Goal: Task Accomplishment & Management: Manage account settings

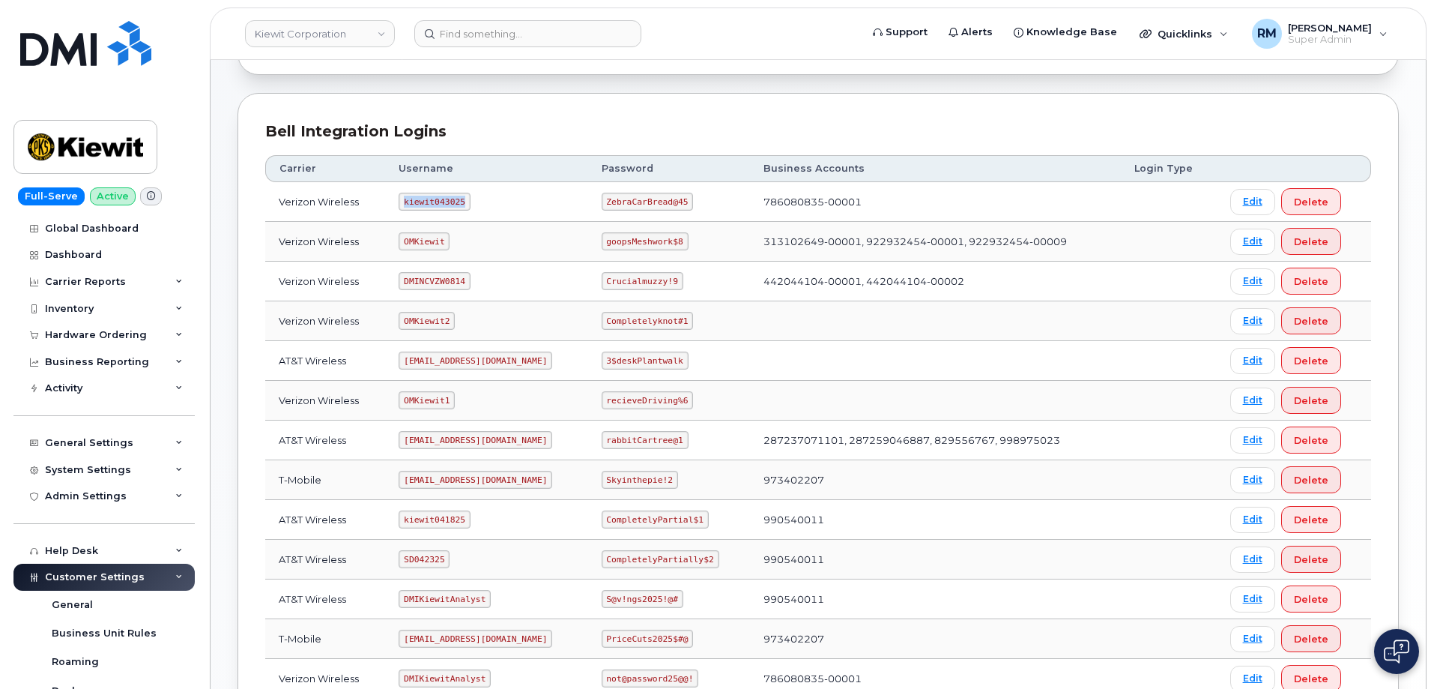
scroll to position [75, 0]
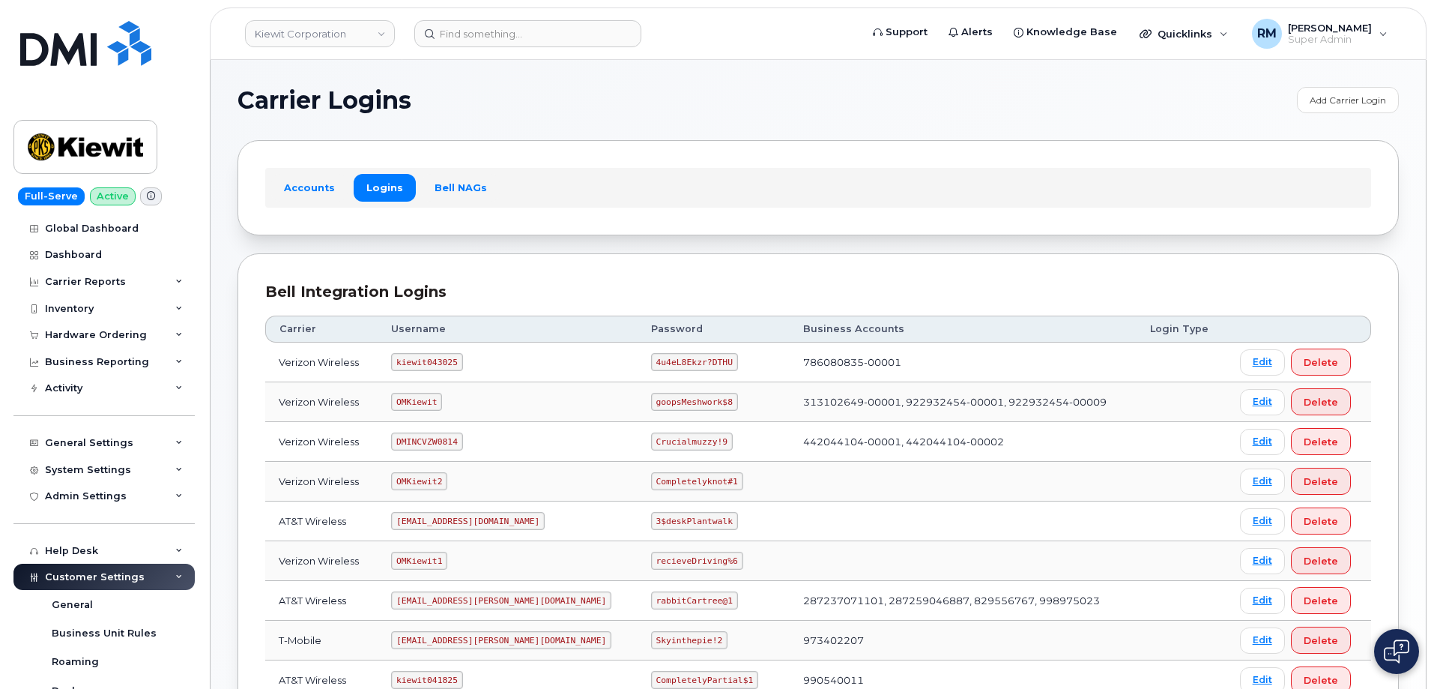
click at [234, 235] on div "Carrier Logins Add Carrier Login Accounts Logins Bell NAGs Bell Integration Log…" at bounding box center [818, 499] width 1215 height 879
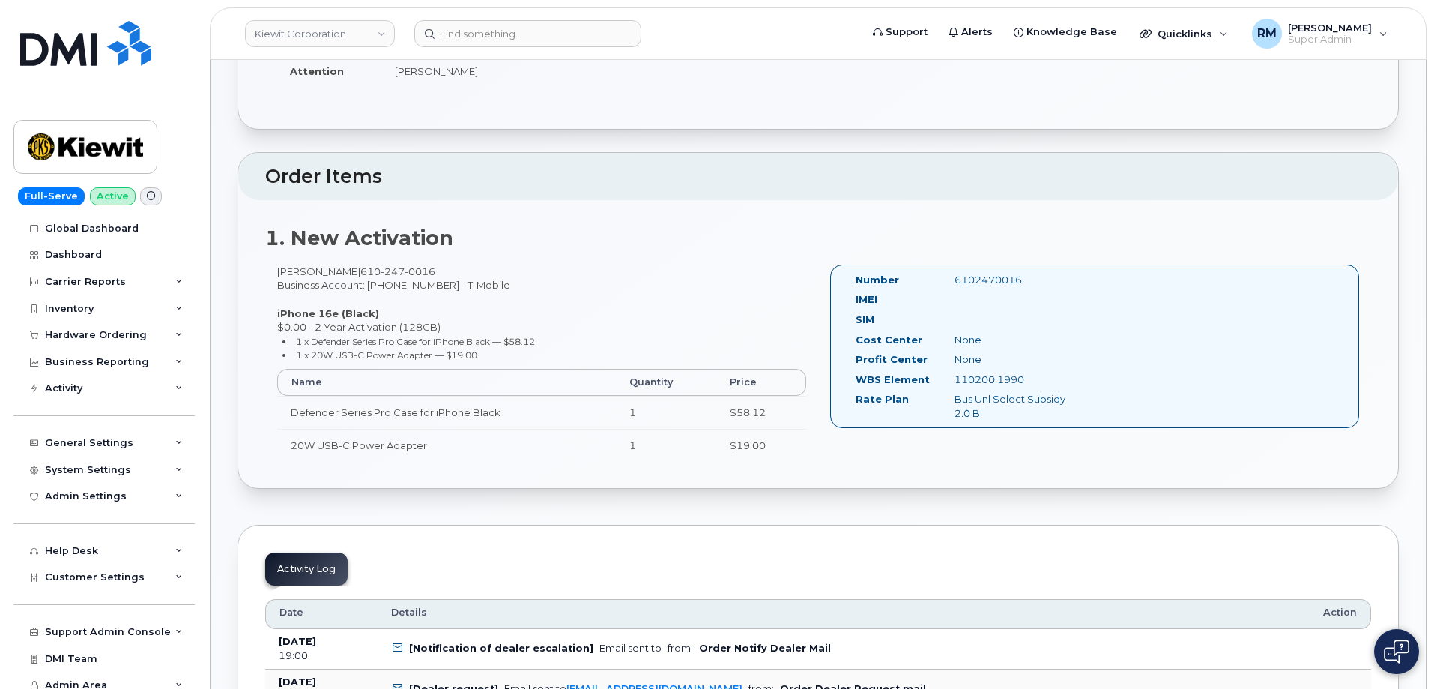
scroll to position [375, 0]
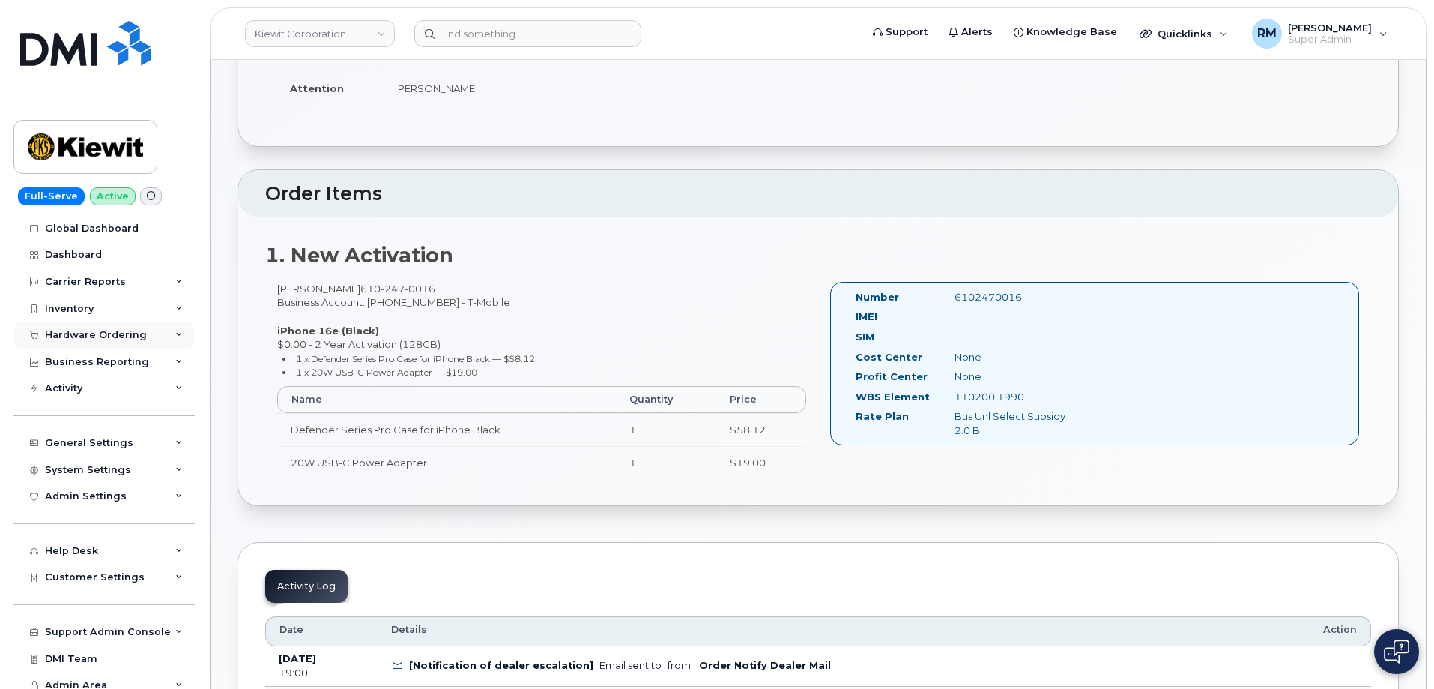
click at [97, 331] on div "Hardware Ordering" at bounding box center [96, 335] width 102 height 12
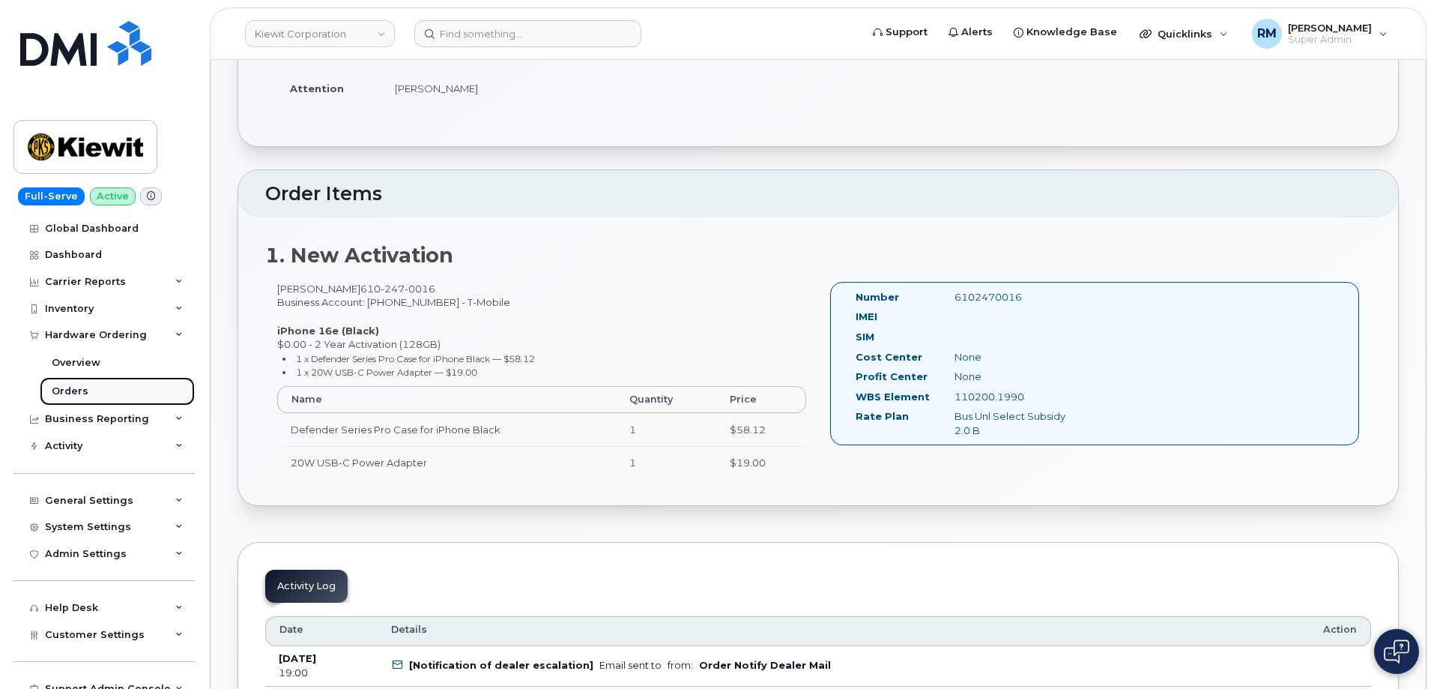
click at [77, 391] on div "Orders" at bounding box center [70, 390] width 37 height 13
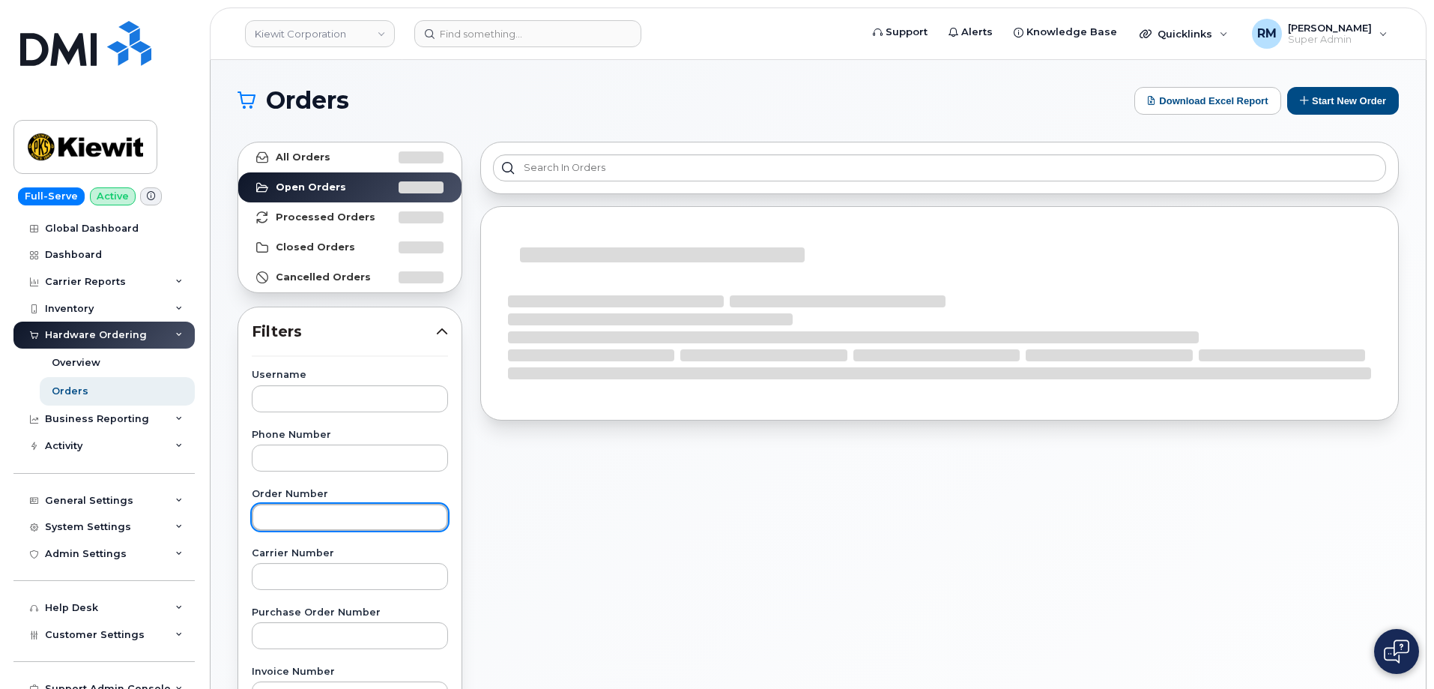
click at [278, 522] on input "text" at bounding box center [350, 516] width 196 height 27
paste input "299263"
type input "299263"
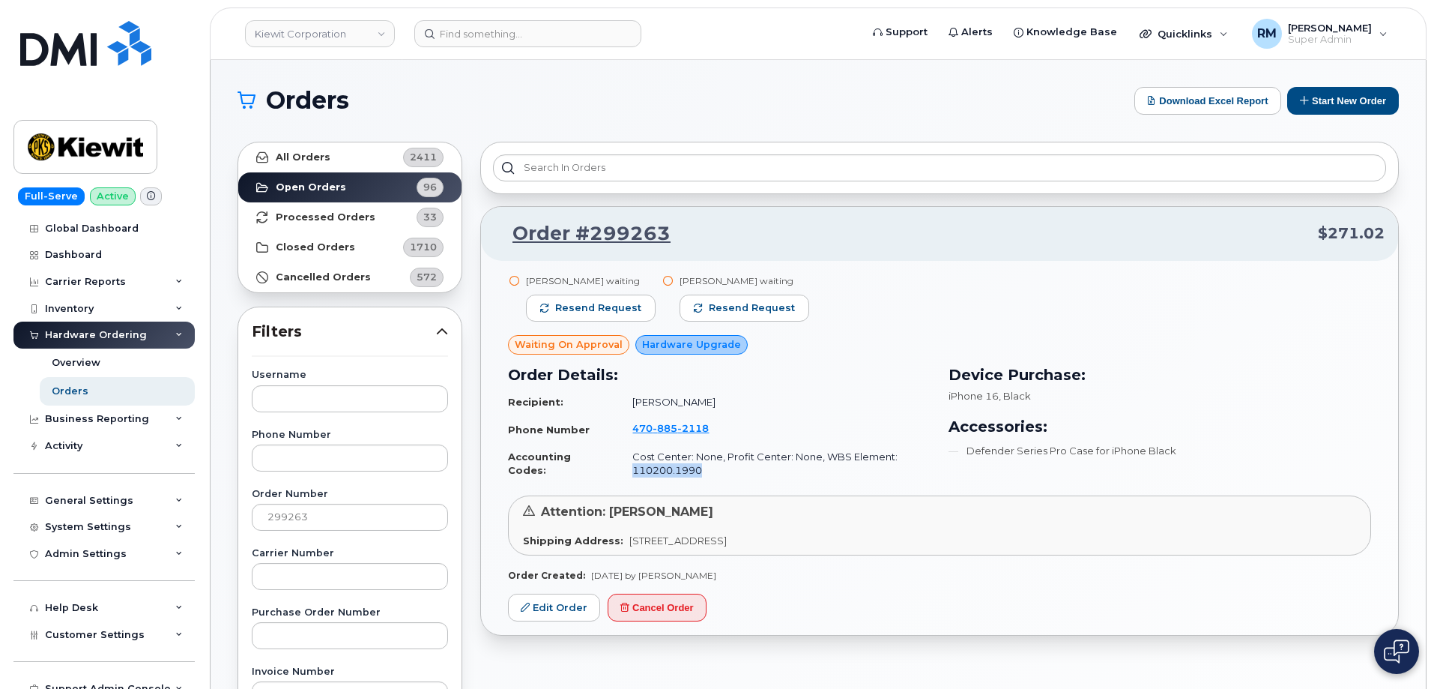
drag, startPoint x: 703, startPoint y: 468, endPoint x: 626, endPoint y: 470, distance: 76.4
click at [626, 470] on td "Cost Center: None, Profit Center: None, WBS Element: 110200.1990" at bounding box center [775, 464] width 312 height 40
copy td "110200.1990"
click at [604, 232] on link "Order #299263" at bounding box center [583, 233] width 176 height 27
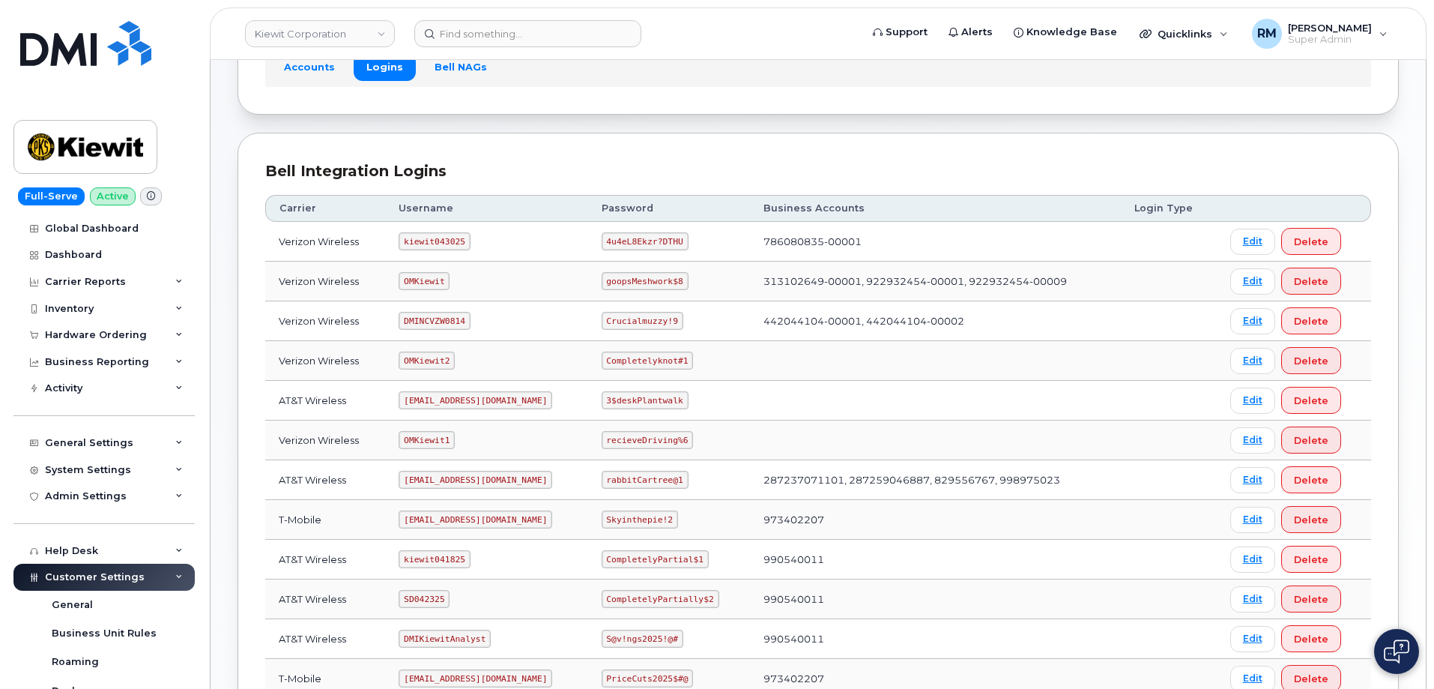
scroll to position [225, 0]
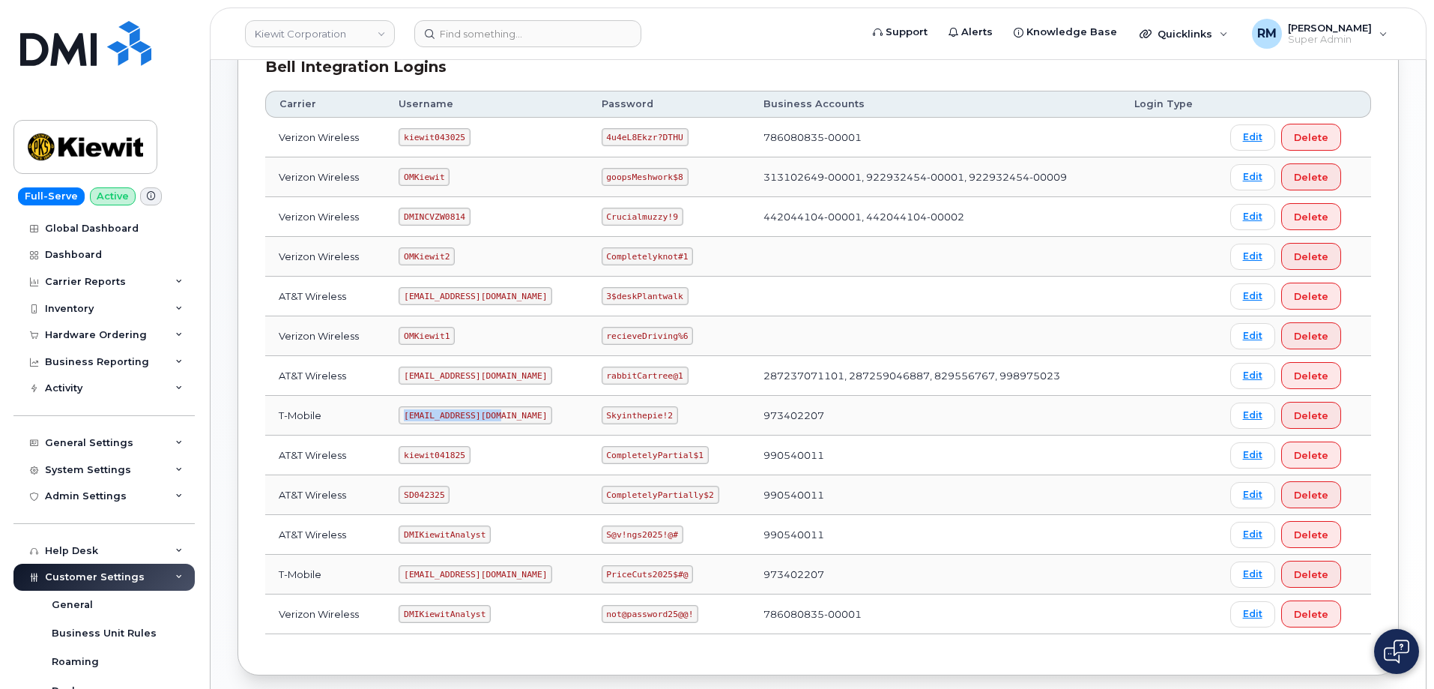
drag, startPoint x: 402, startPoint y: 414, endPoint x: 506, endPoint y: 407, distance: 105.1
click at [506, 407] on td "ms-kiewit@dminc.com" at bounding box center [486, 416] width 202 height 40
copy code "ms-kiewit@dminc.com"
drag, startPoint x: 607, startPoint y: 415, endPoint x: 687, endPoint y: 416, distance: 80.2
click at [687, 416] on td "Skyinthepie!2" at bounding box center [669, 416] width 162 height 40
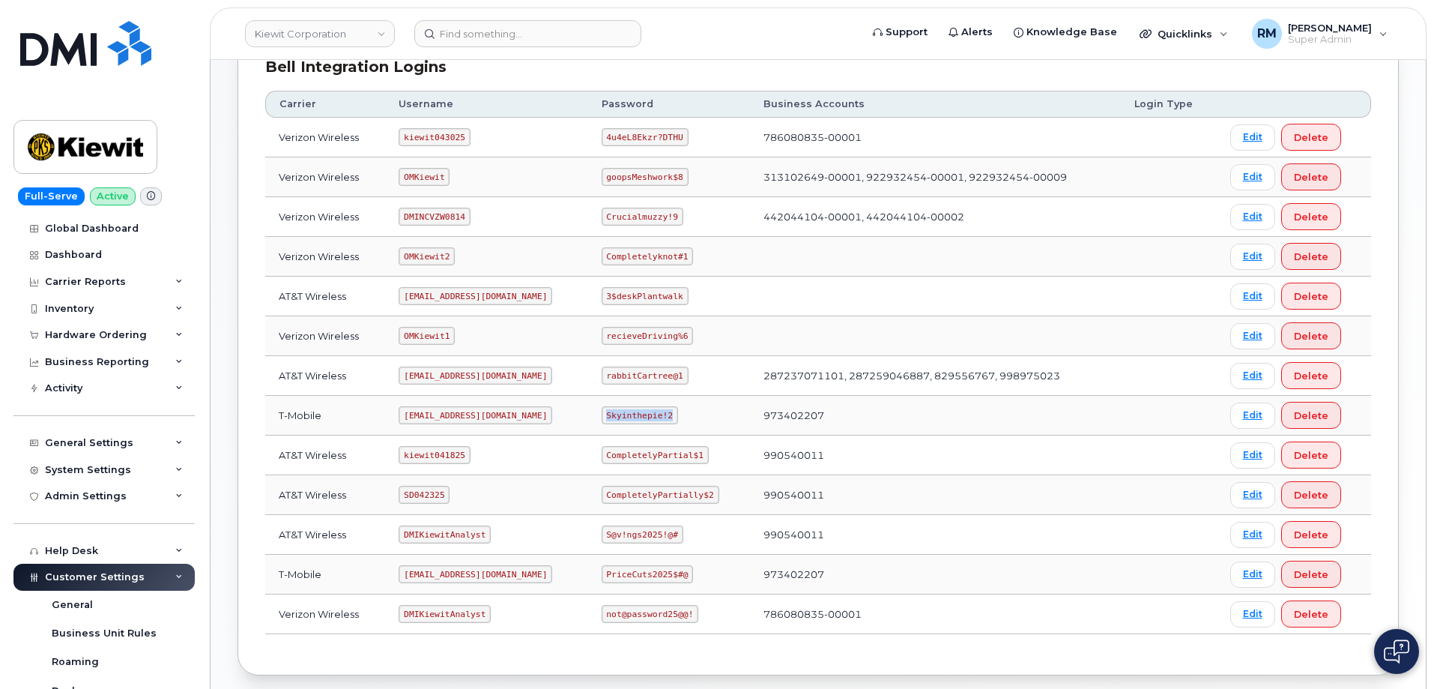
copy code "Skyinthepie!2"
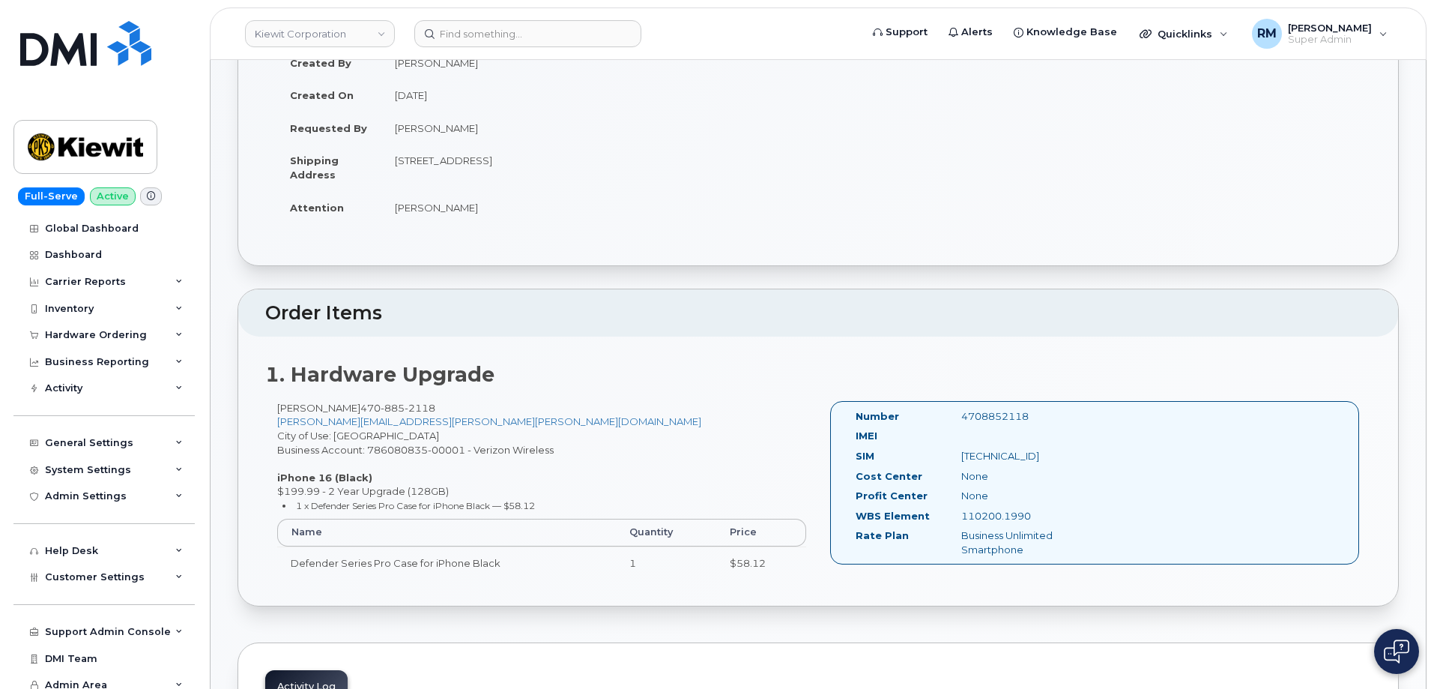
scroll to position [300, 0]
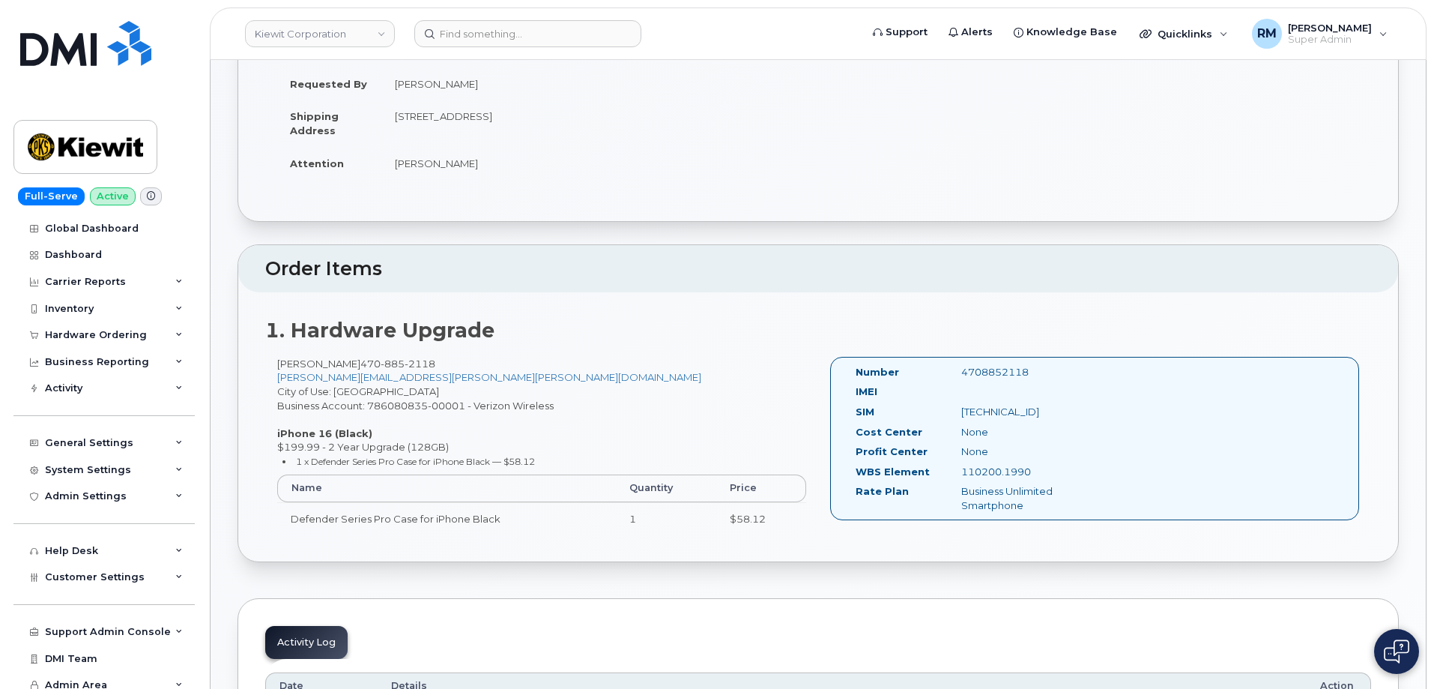
drag, startPoint x: 973, startPoint y: 470, endPoint x: 930, endPoint y: 470, distance: 42.7
click at [930, 470] on div "WBS Element 110200.1990" at bounding box center [971, 475] width 254 height 20
copy div "110200.1990"
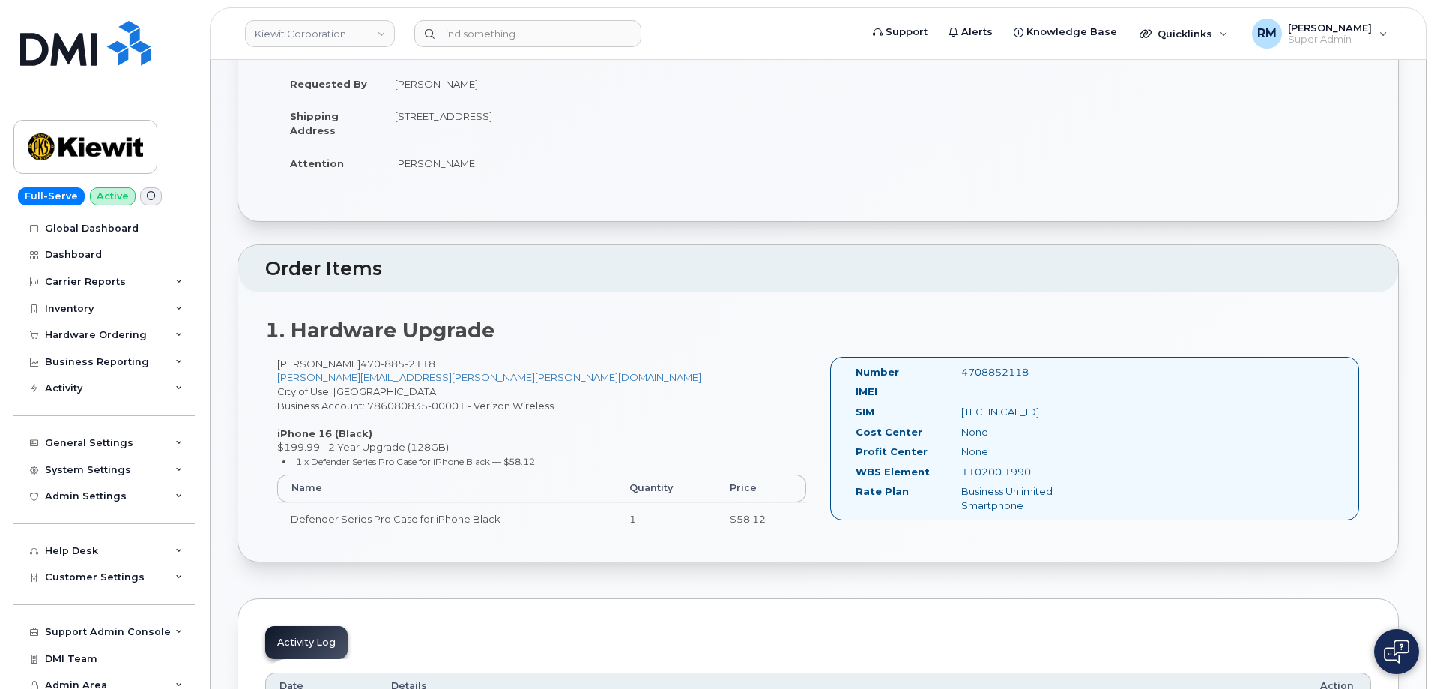
click at [457, 37] on input at bounding box center [527, 33] width 227 height 27
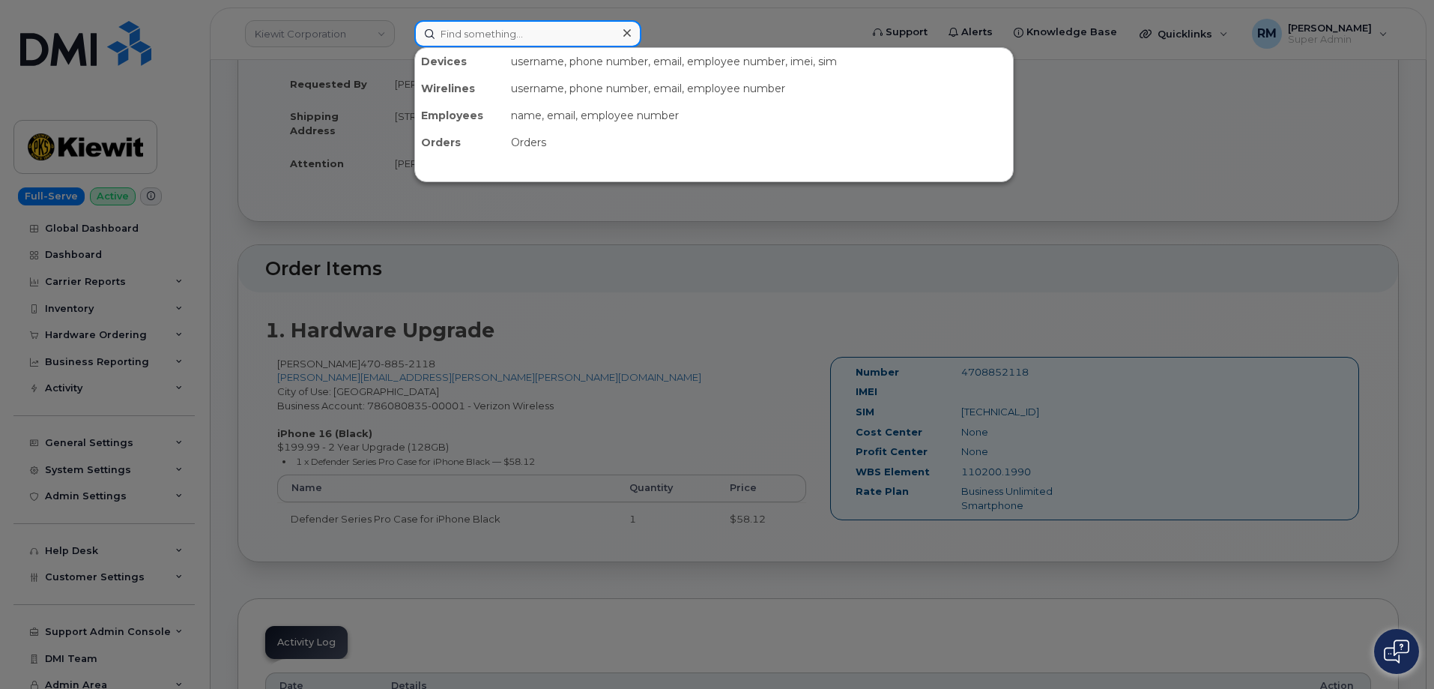
paste input "216-538-5636"
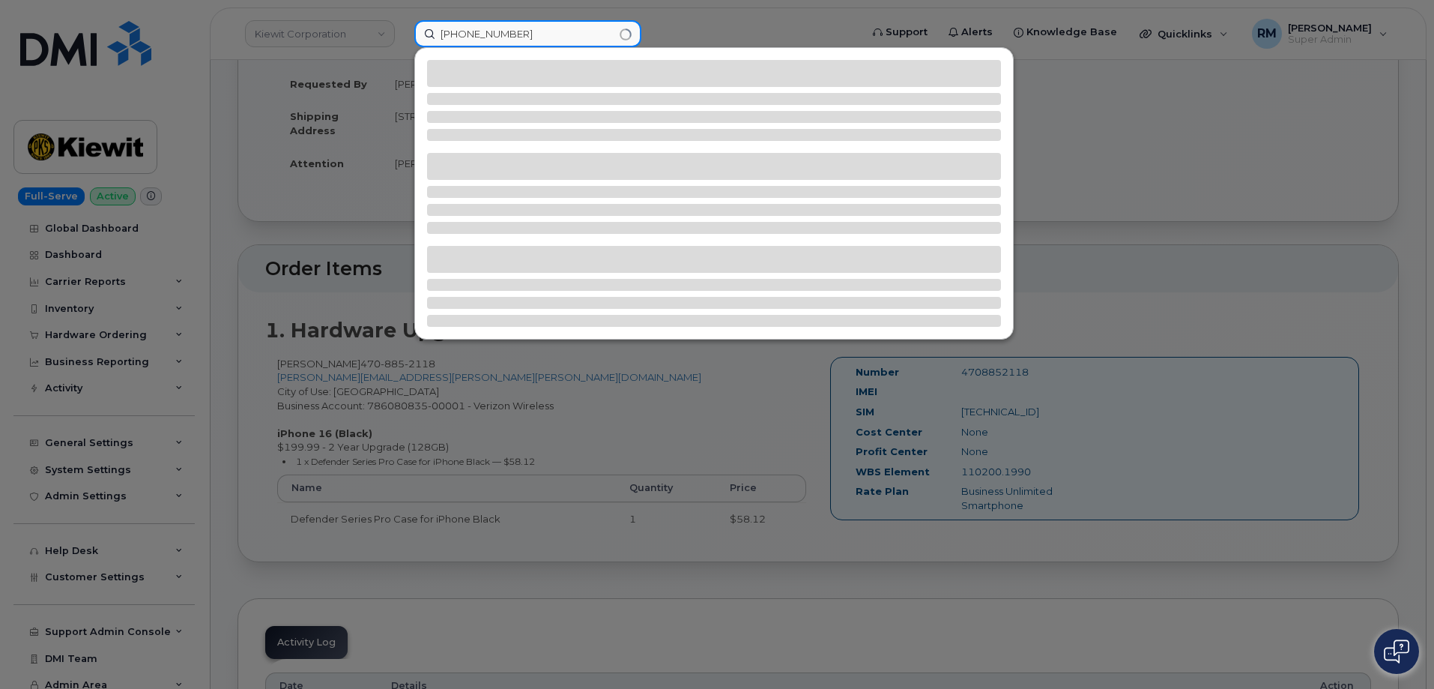
type input "216-538-5636"
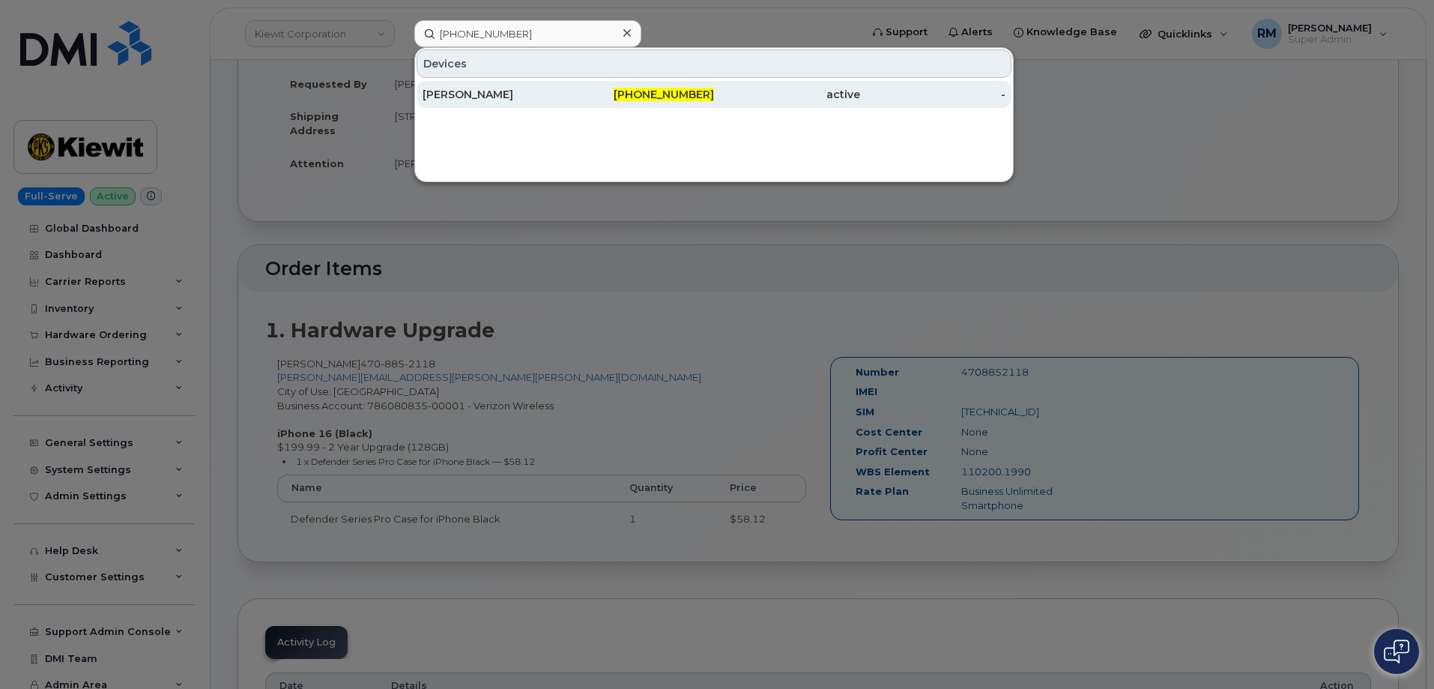
click at [476, 94] on div "Sara Lewis" at bounding box center [496, 94] width 146 height 15
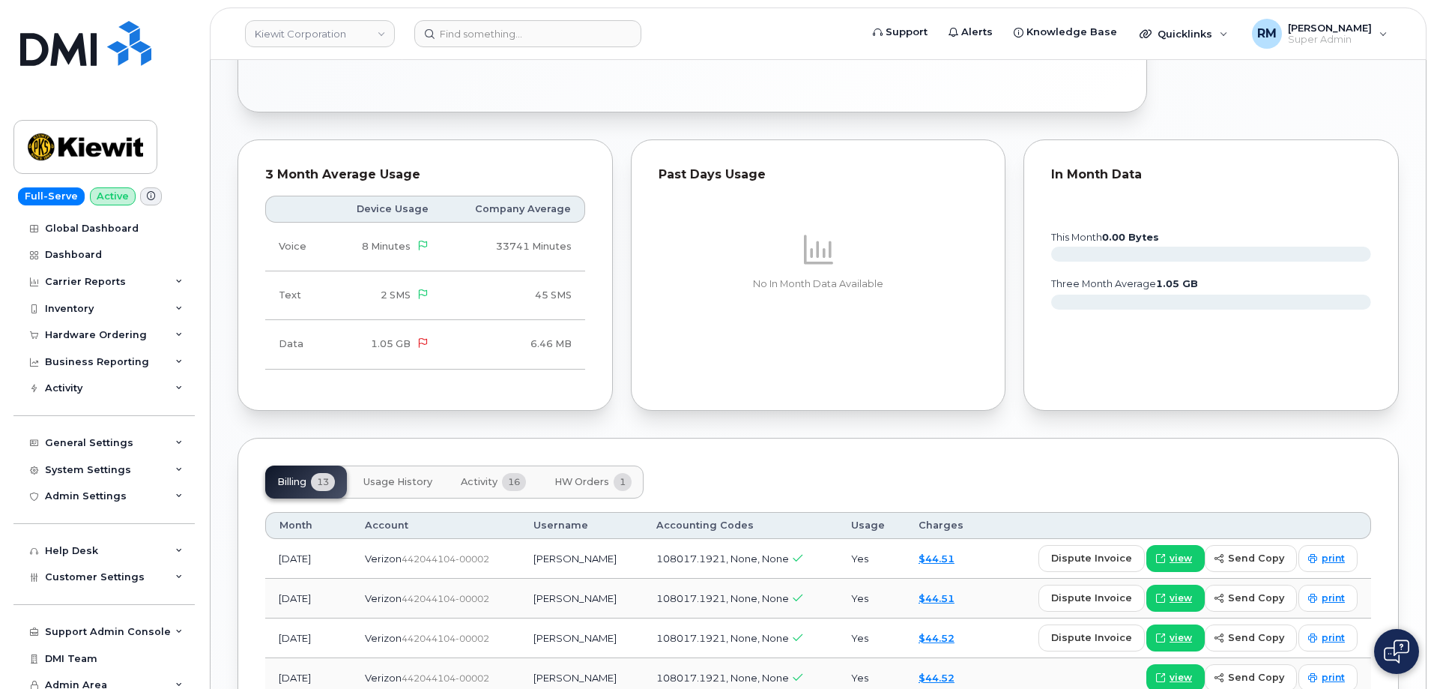
scroll to position [1049, 0]
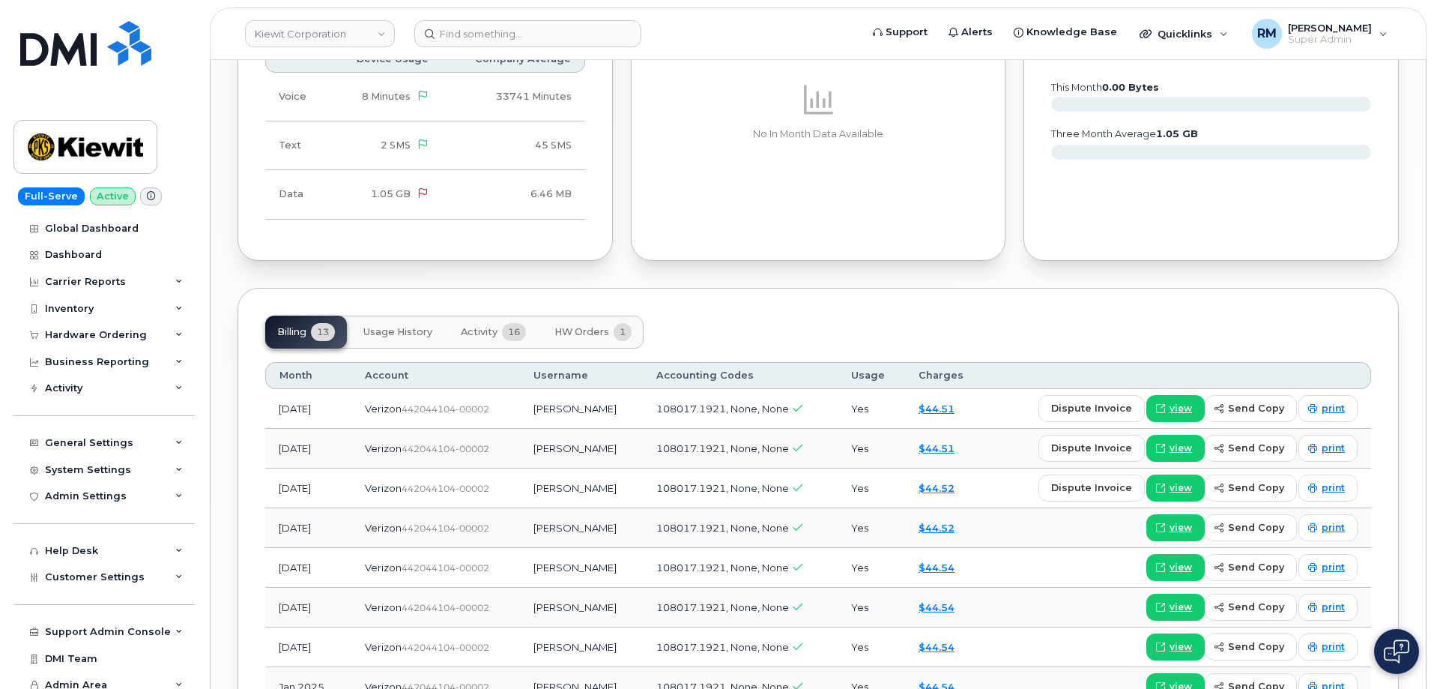
click at [710, 319] on div "Billing 13 Usage History Activity 16 HW Orders 1" at bounding box center [818, 331] width 1106 height 33
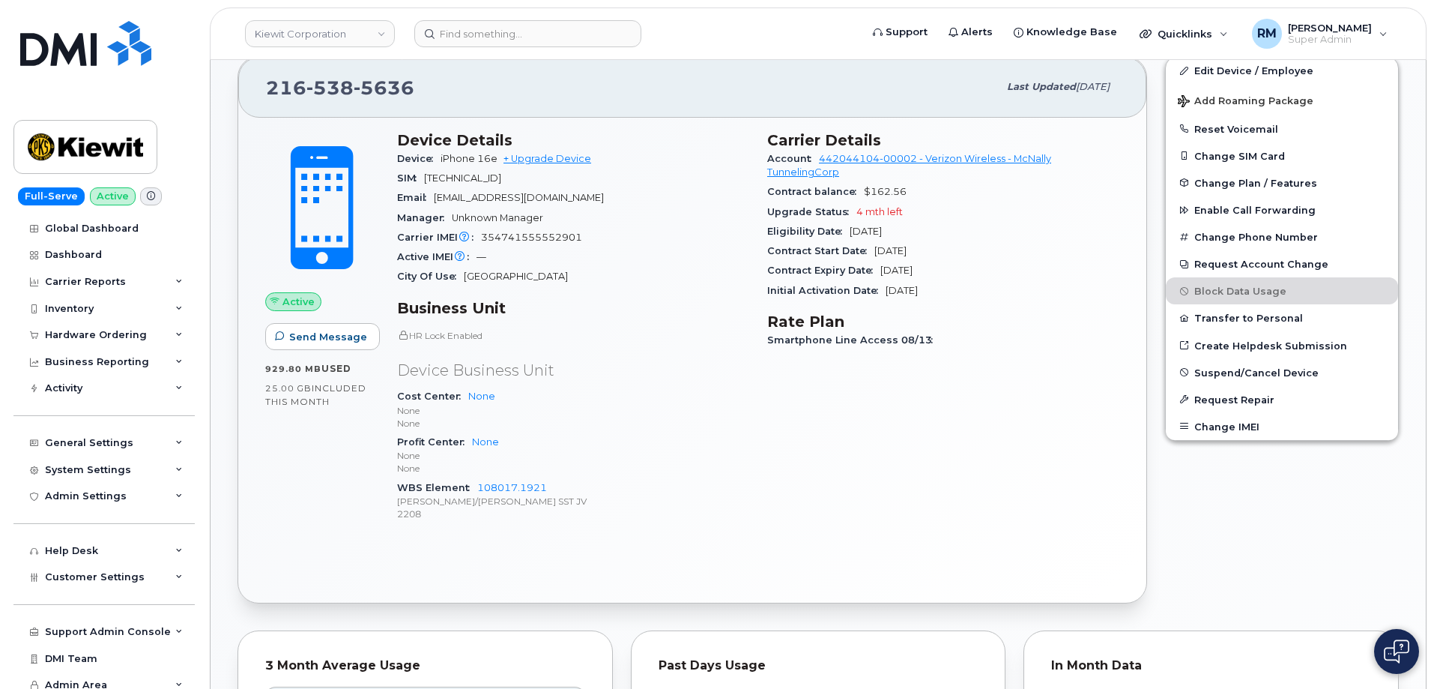
scroll to position [375, 0]
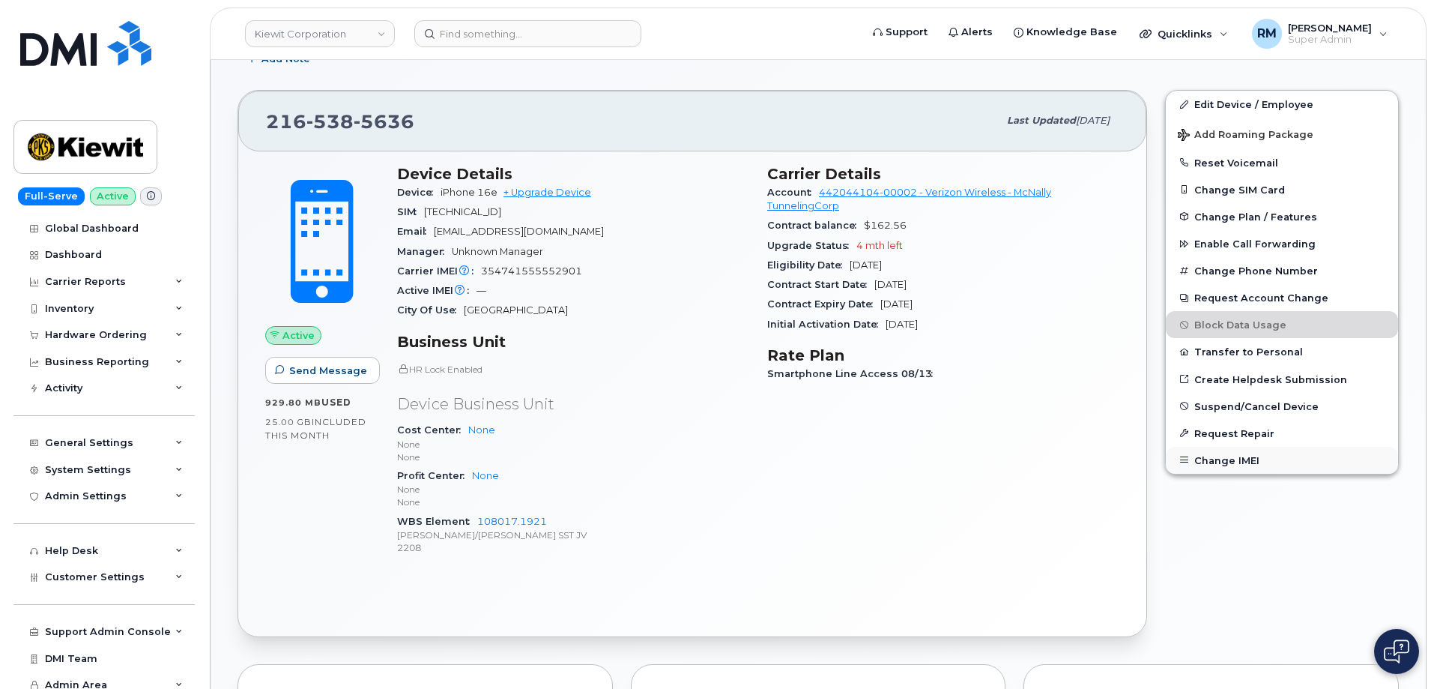
click at [1224, 459] on button "Change IMEI" at bounding box center [1282, 460] width 232 height 27
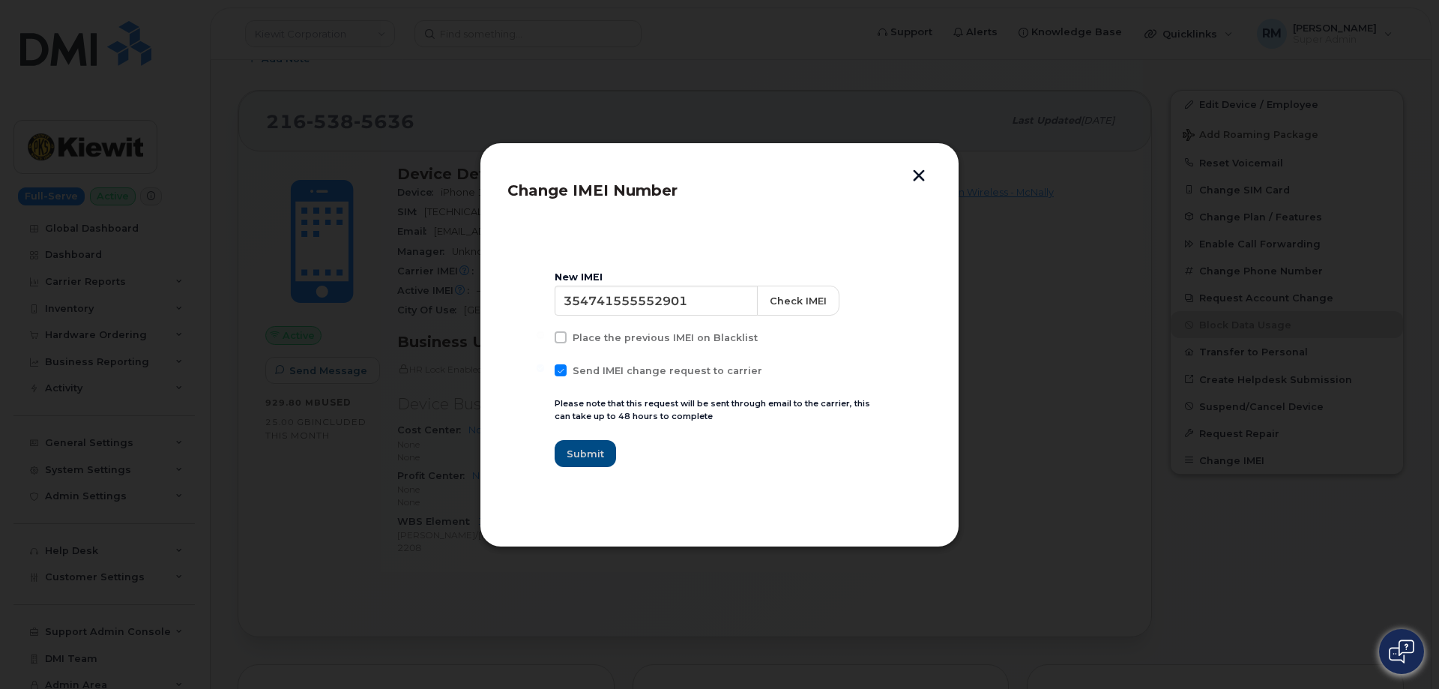
click at [917, 175] on button "button" at bounding box center [918, 177] width 22 height 16
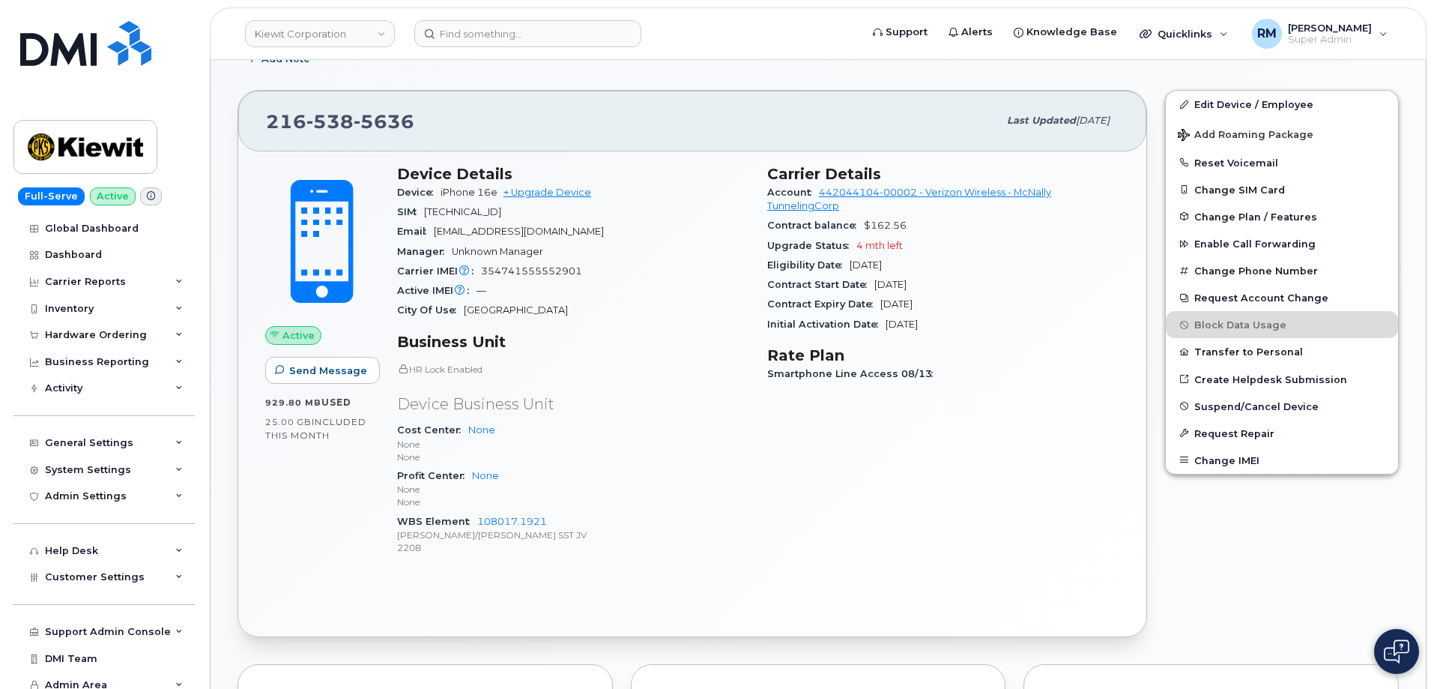
click at [788, 529] on div "Carrier Details Account 442044104-00002 - Verizon Wireless - McNally TunnelingC…" at bounding box center [943, 367] width 370 height 422
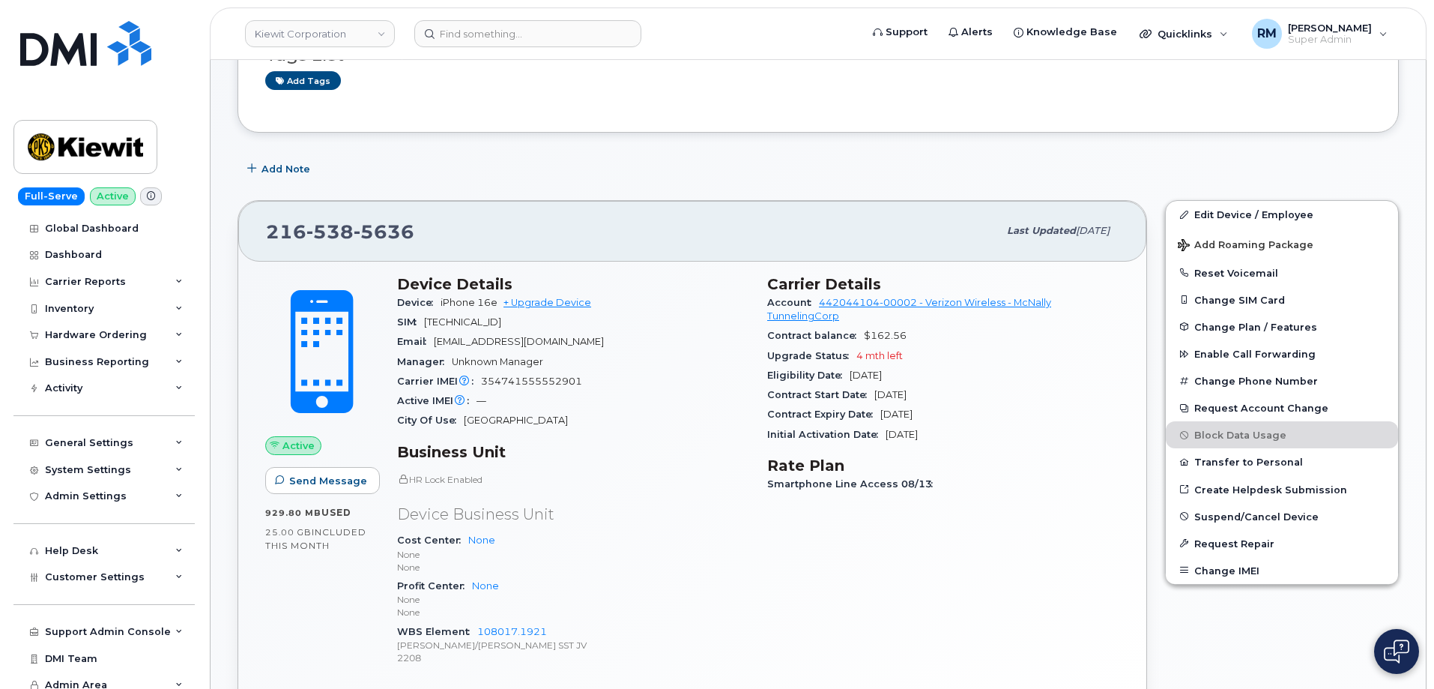
scroll to position [300, 0]
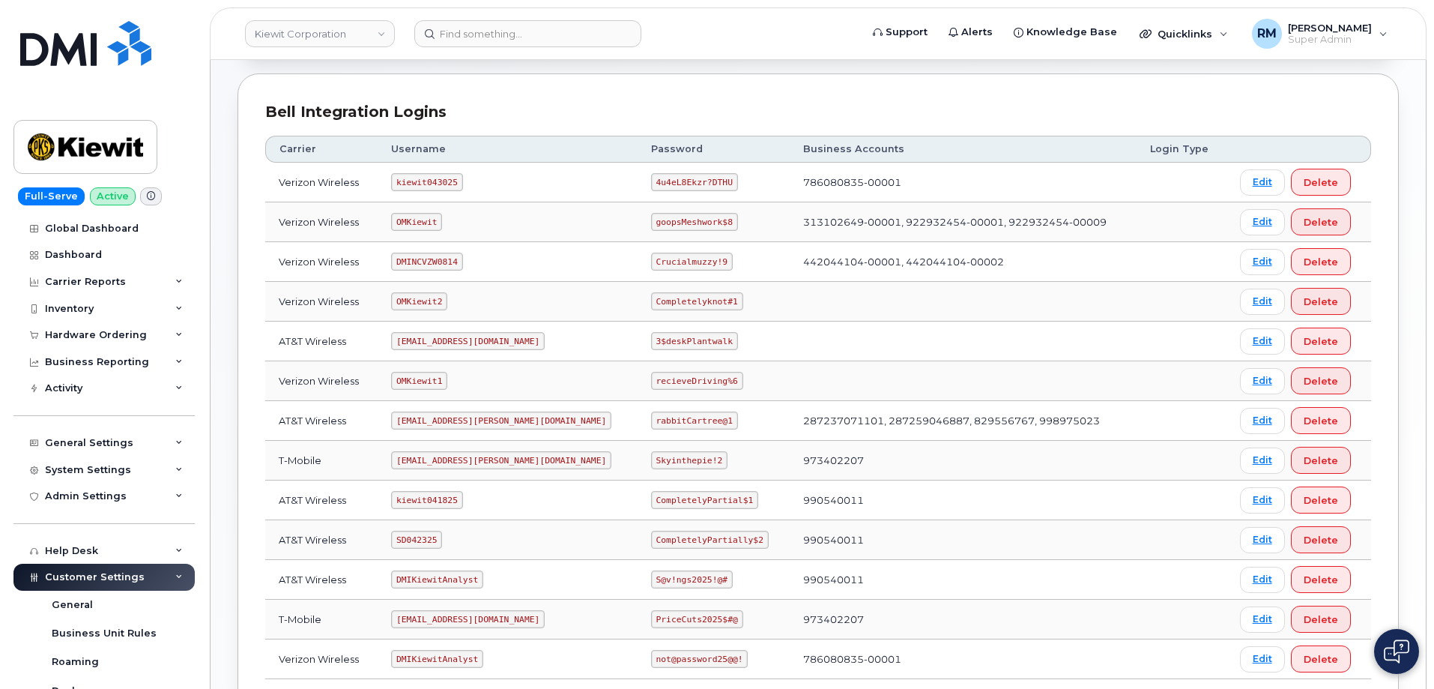
scroll to position [225, 0]
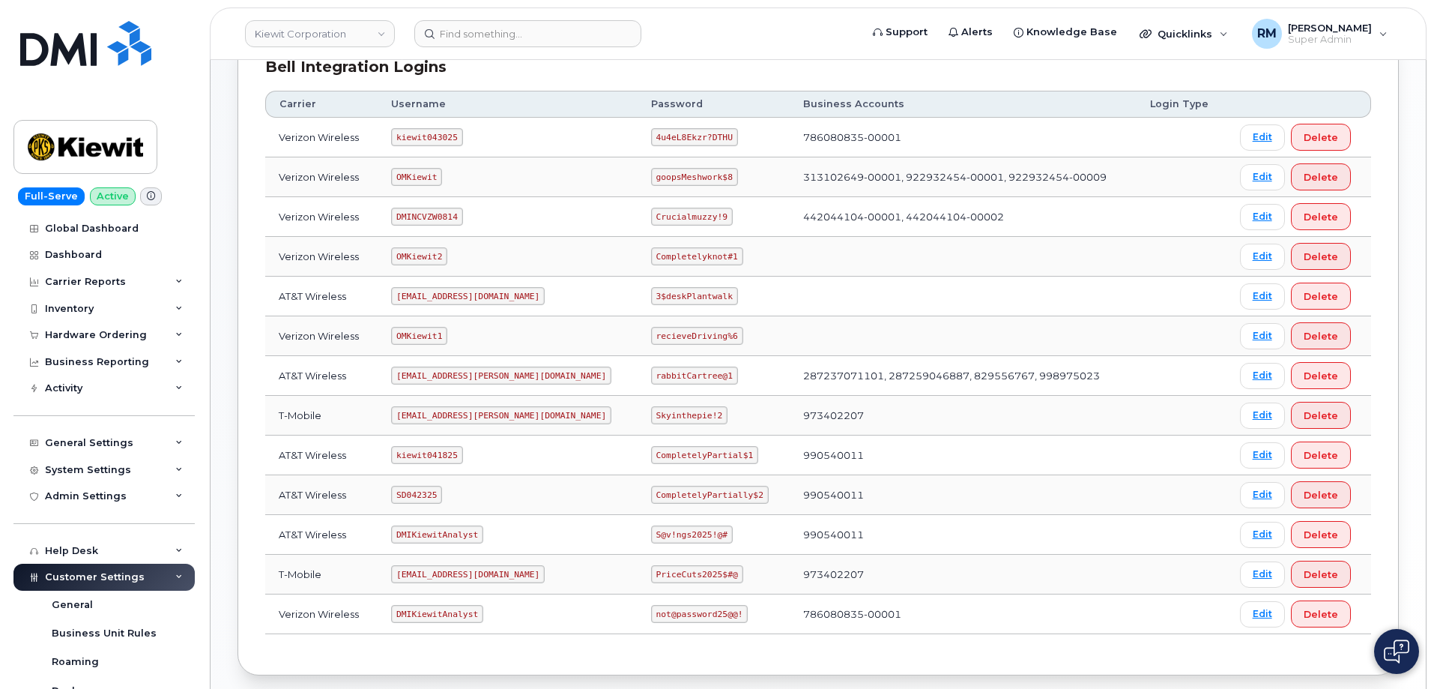
click at [421, 212] on code "DMINCVZW0814" at bounding box center [426, 217] width 71 height 18
copy code "DMINCVZW0814"
drag, startPoint x: 606, startPoint y: 214, endPoint x: 681, endPoint y: 214, distance: 74.9
click at [681, 214] on td "Crucialmuzzy!9" at bounding box center [714, 217] width 152 height 40
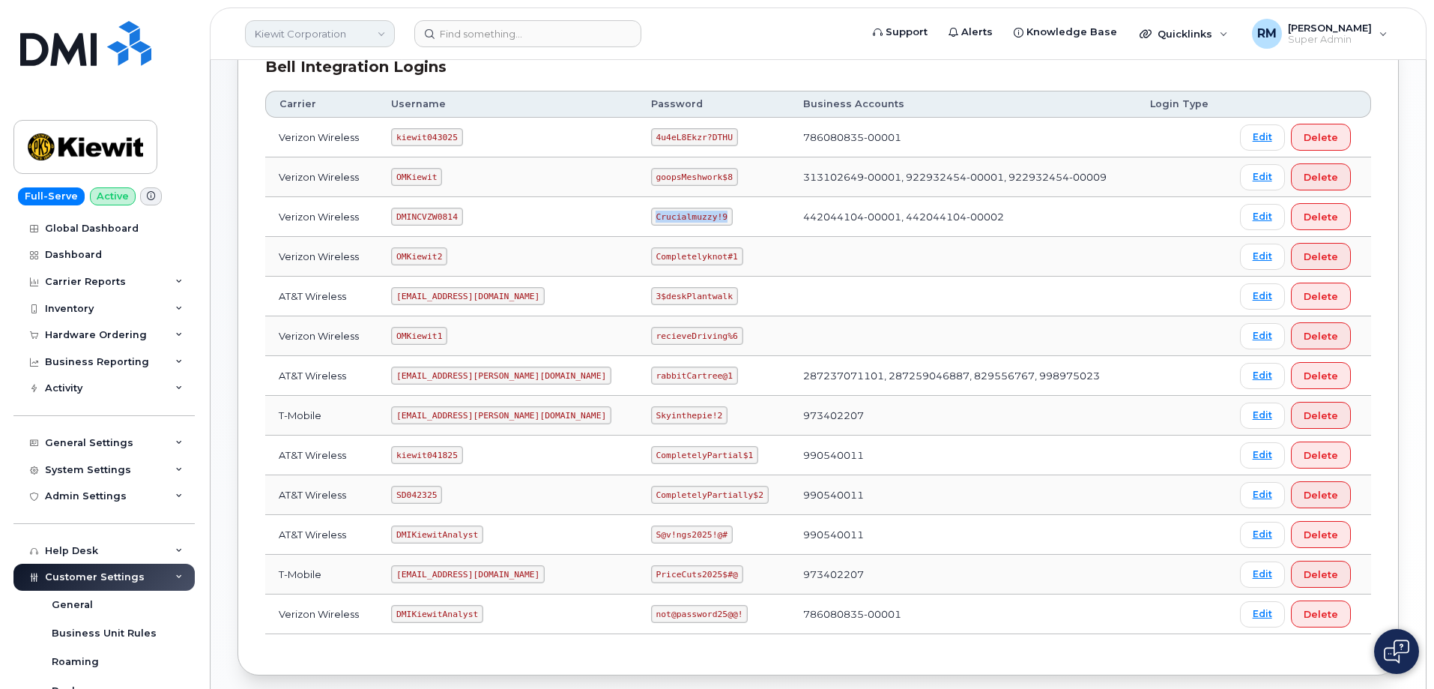
copy code "Crucialmuzzy!9"
click at [371, 33] on link "Kiewit Corporation" at bounding box center [320, 33] width 150 height 27
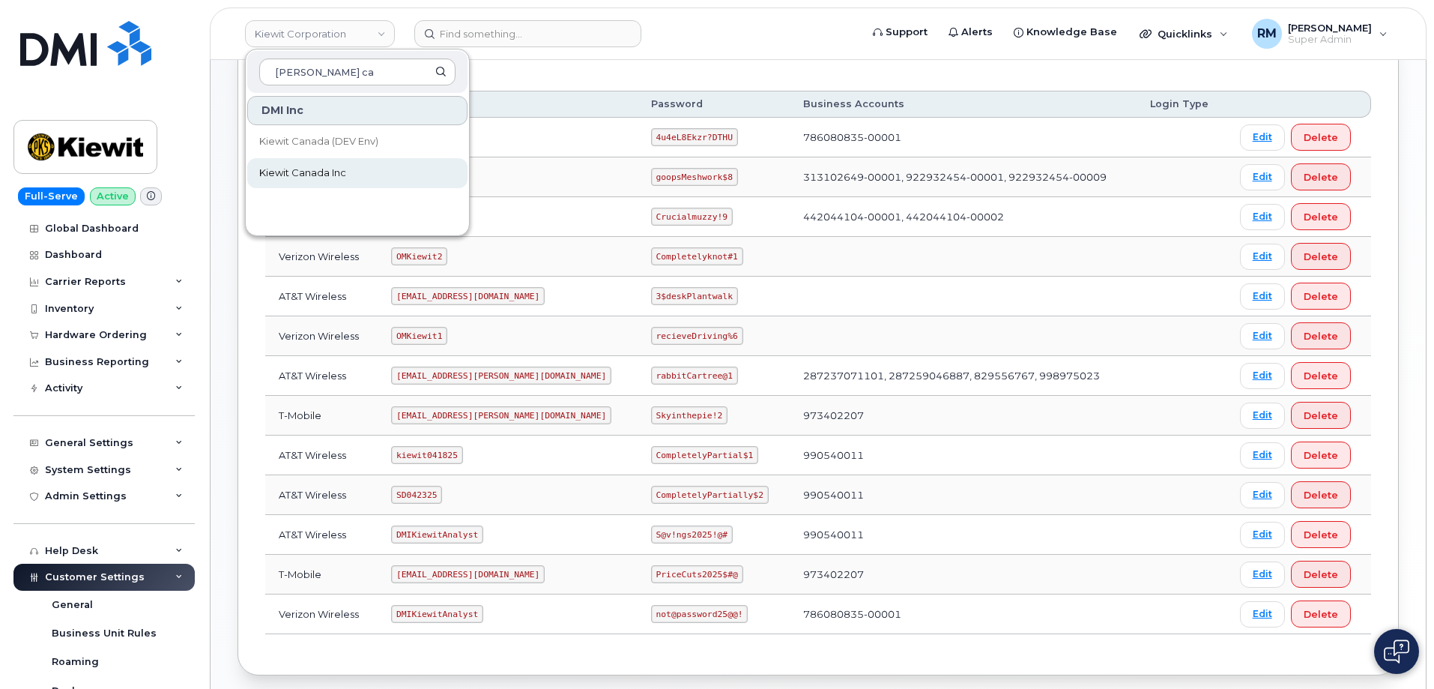
type input "kiewit ca"
click at [346, 171] on span "Kiewit Canada Inc" at bounding box center [302, 173] width 87 height 15
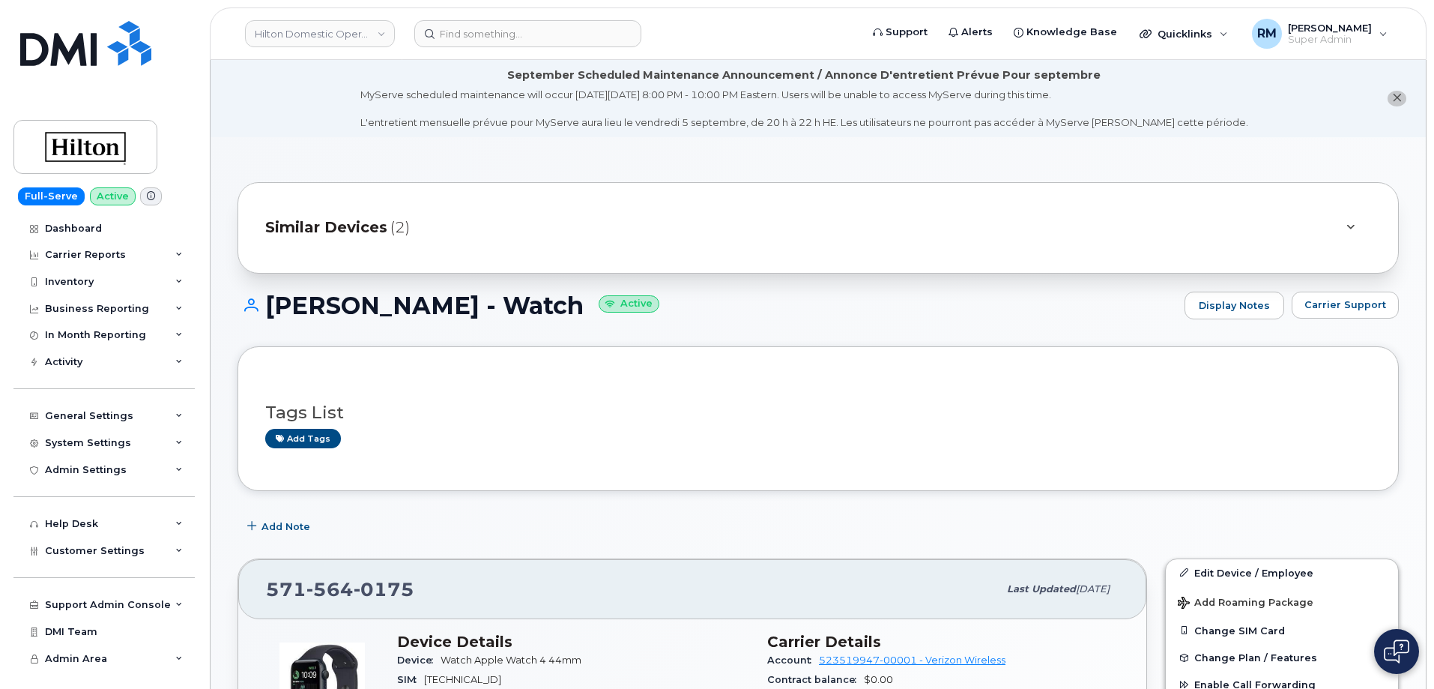
scroll to position [754, 0]
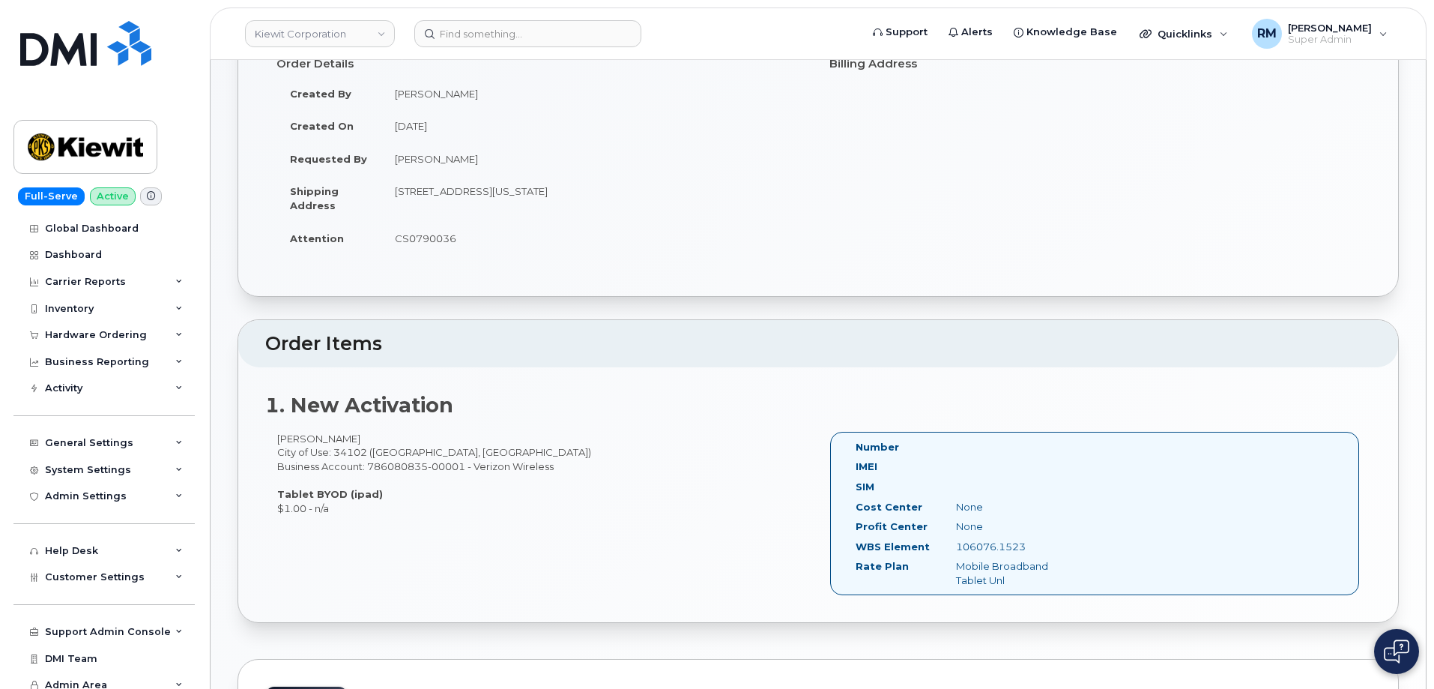
scroll to position [302, 0]
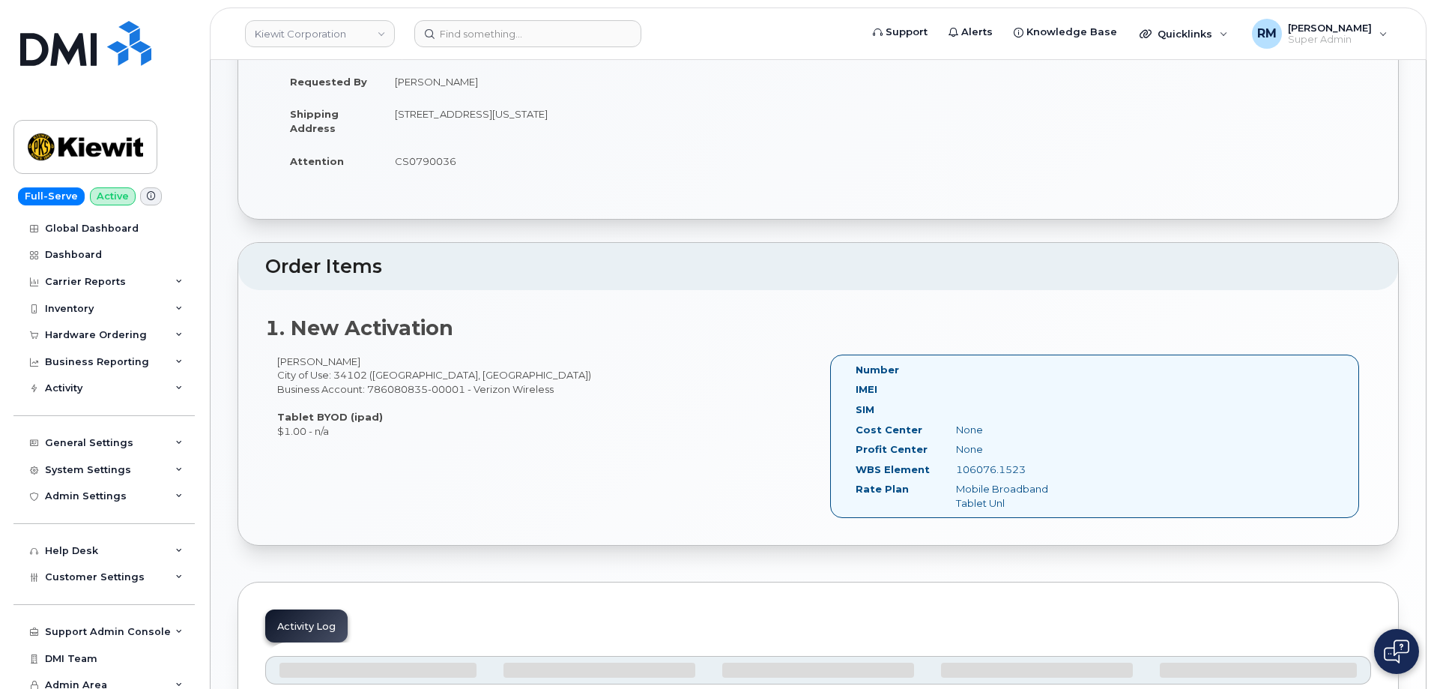
click at [428, 159] on td "CS0790036" at bounding box center [594, 161] width 426 height 33
copy td "CS0790036"
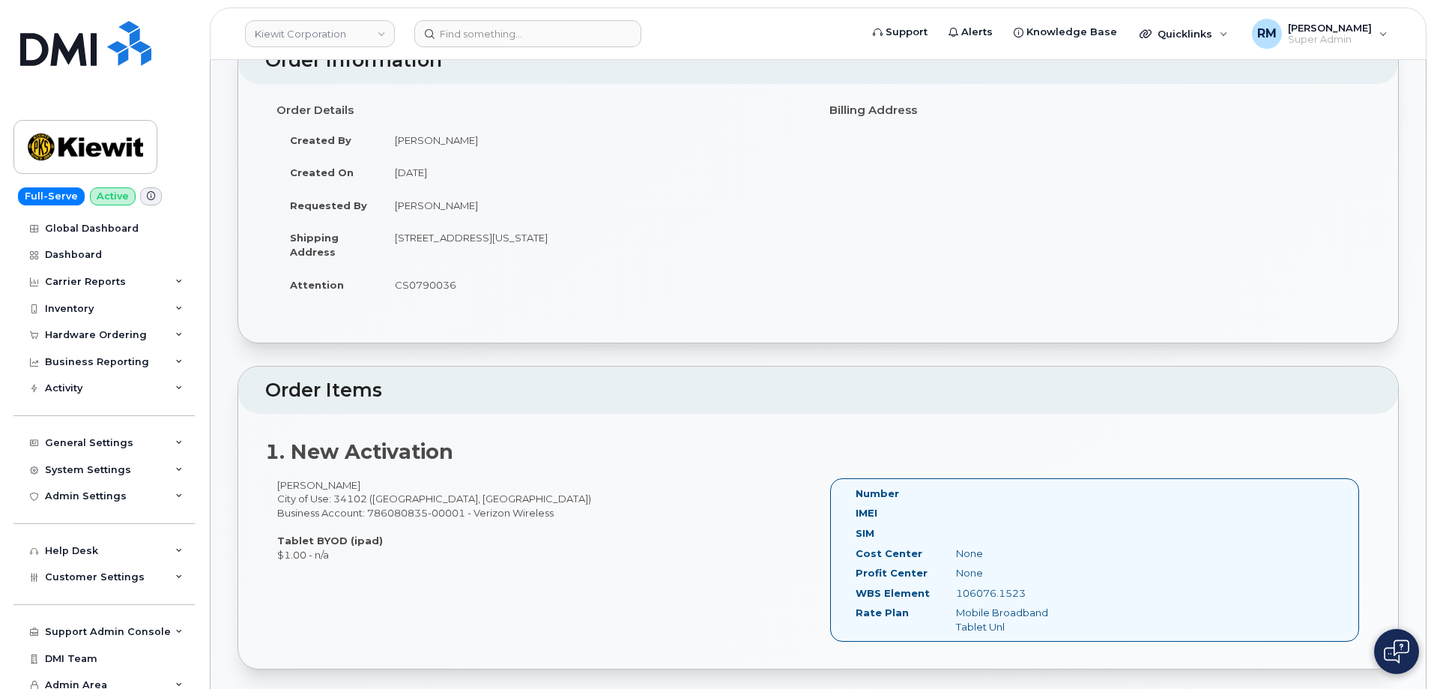
scroll to position [152, 0]
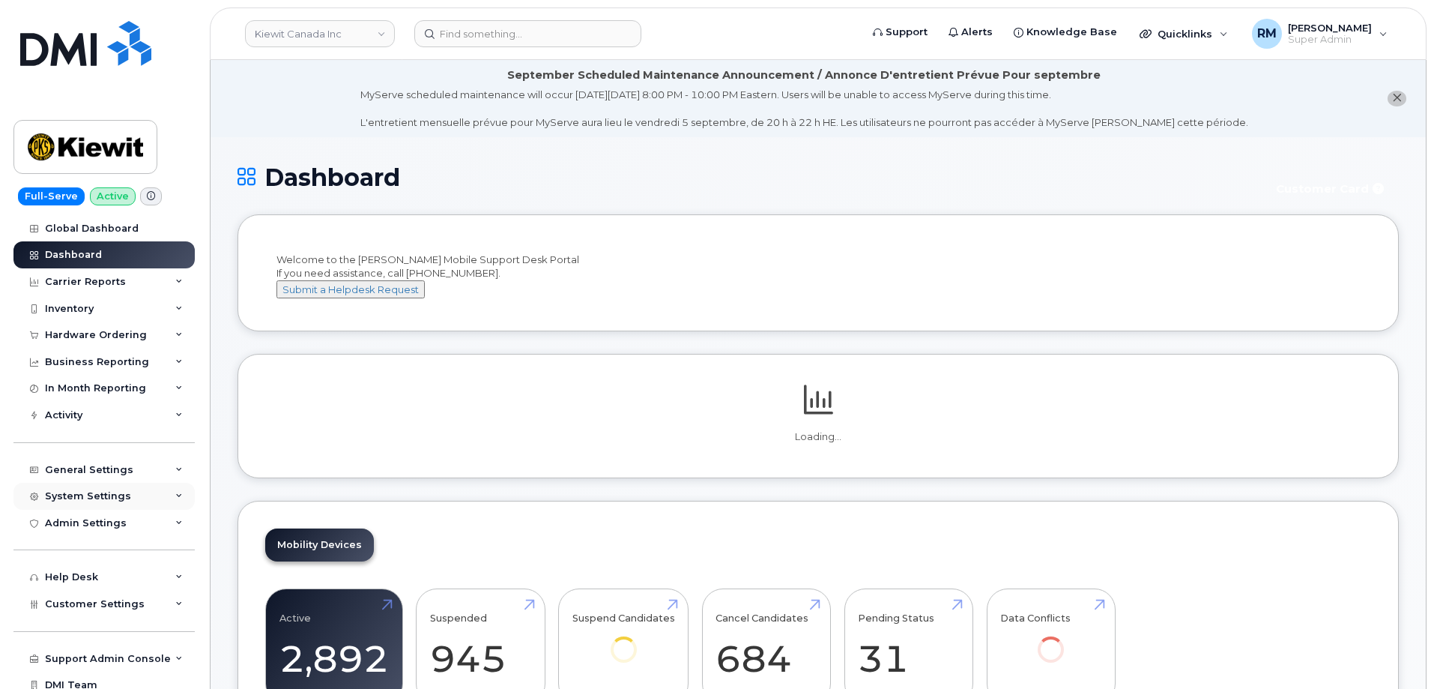
click at [105, 494] on div "System Settings" at bounding box center [88, 496] width 86 height 12
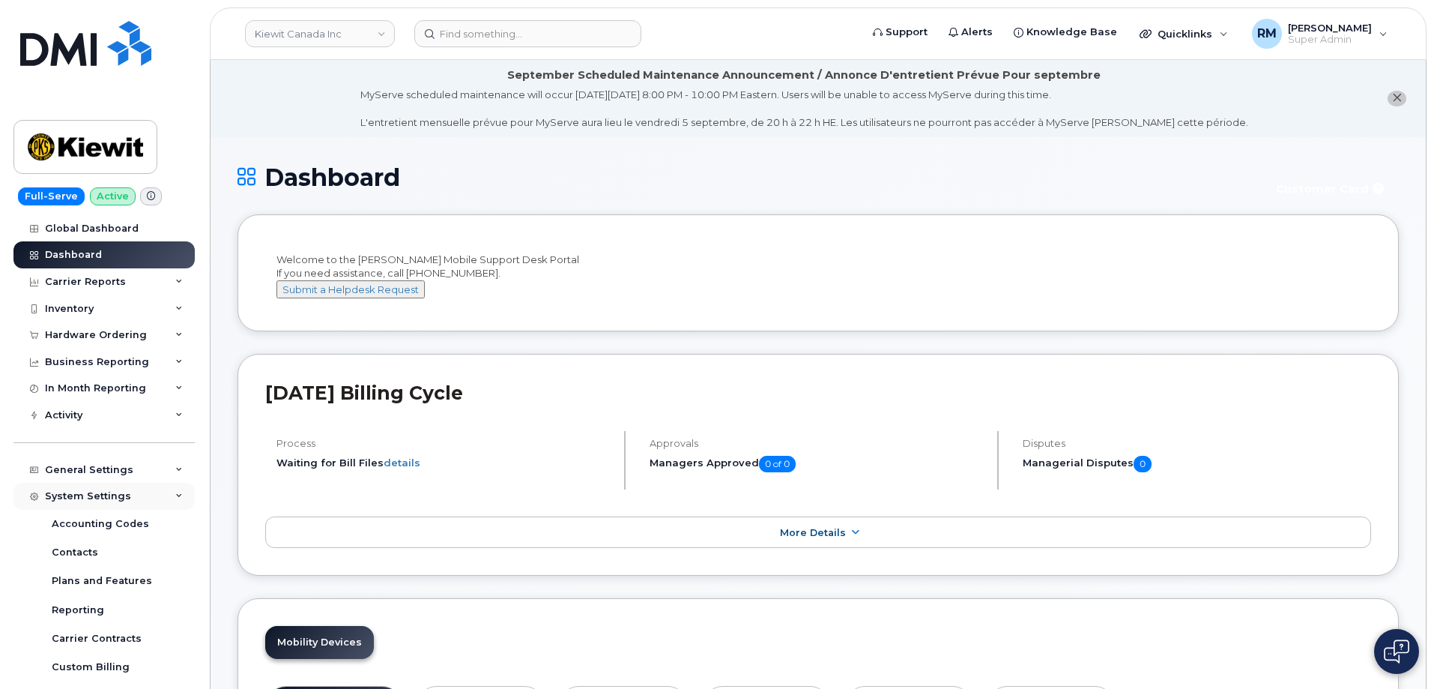
scroll to position [294, 0]
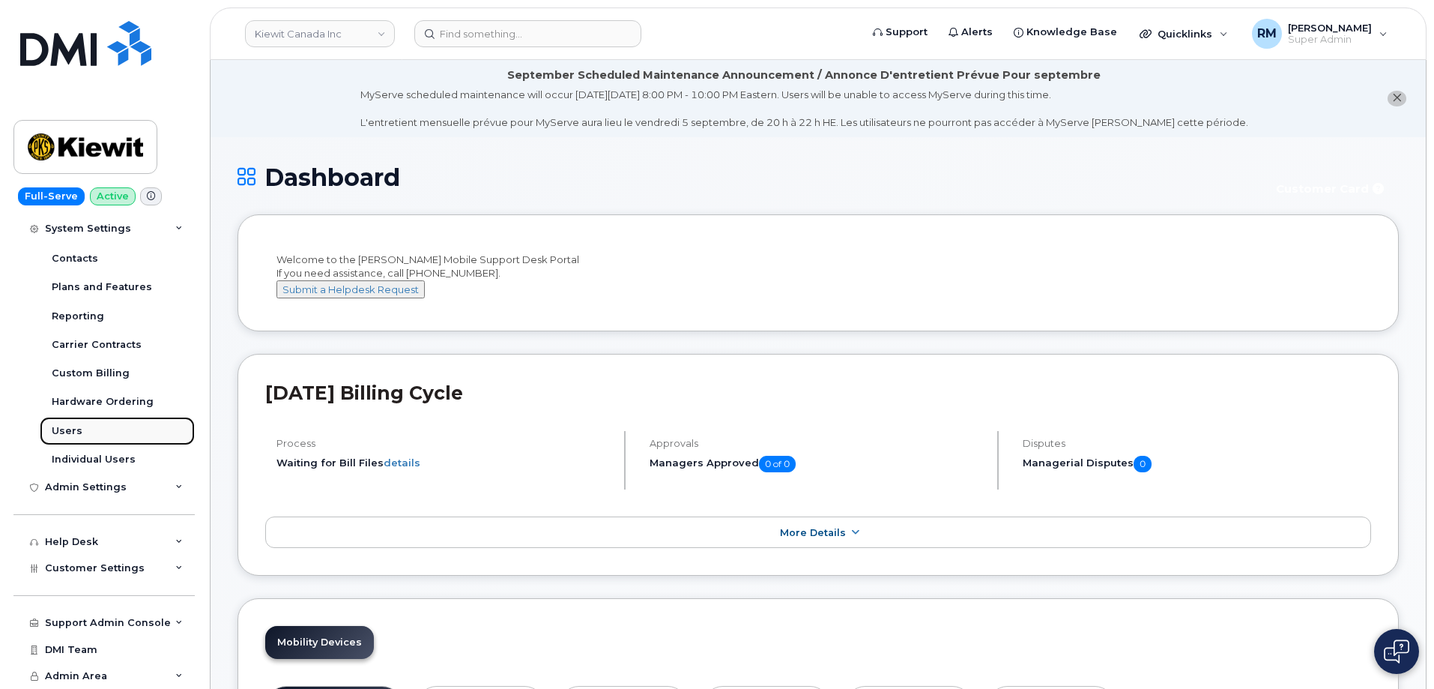
click at [68, 425] on div "Users" at bounding box center [67, 430] width 31 height 13
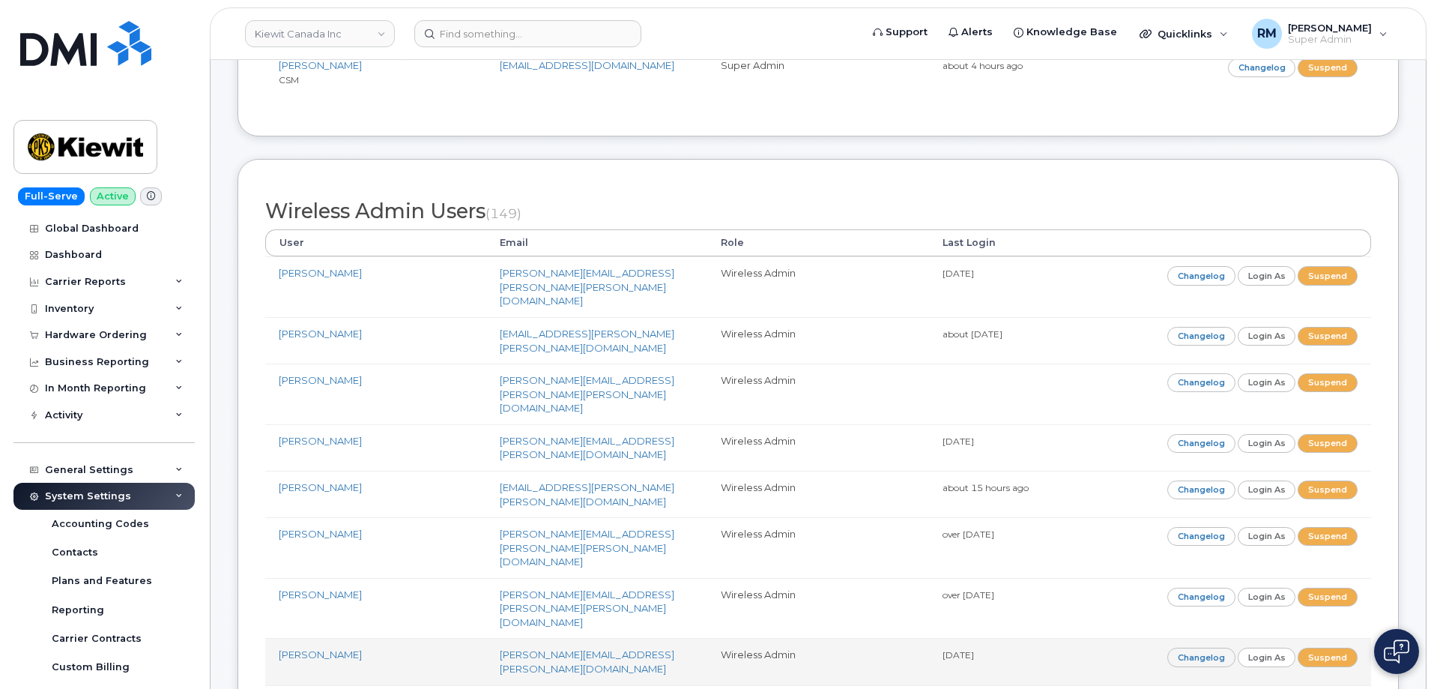
scroll to position [450, 0]
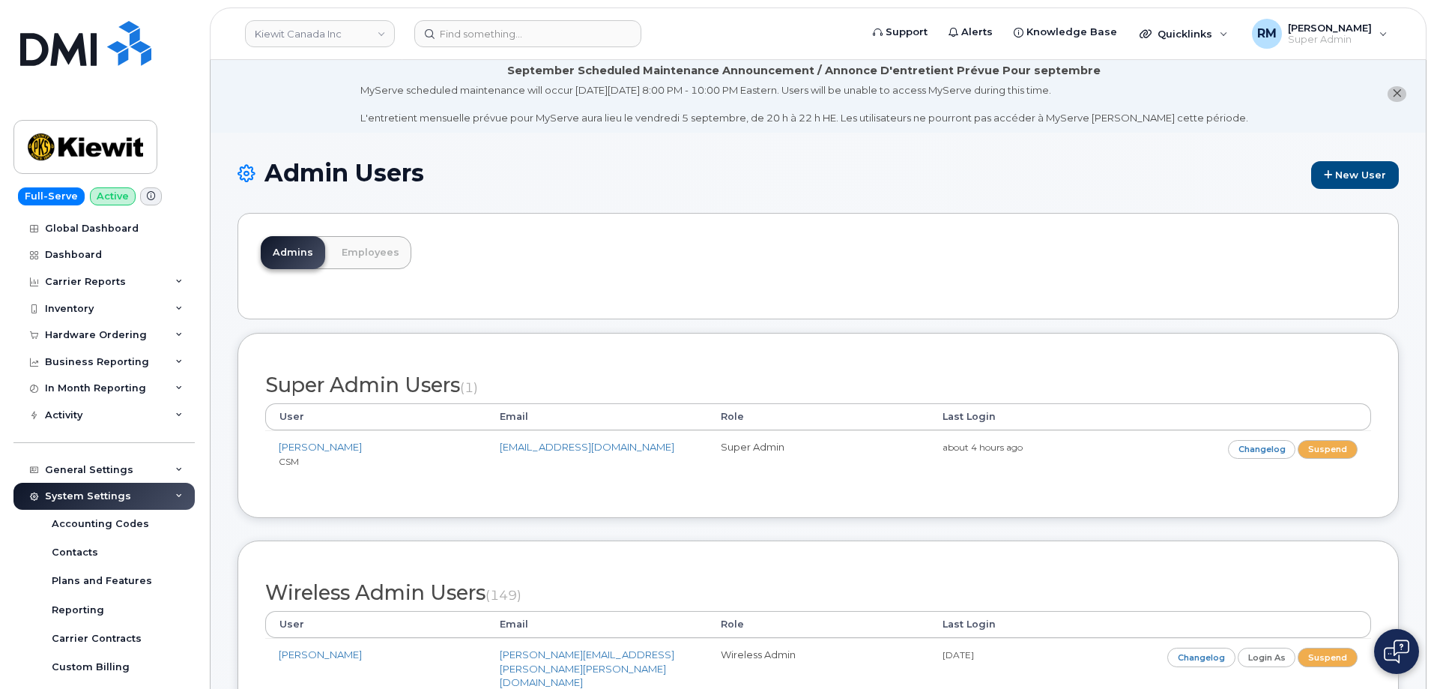
scroll to position [0, 0]
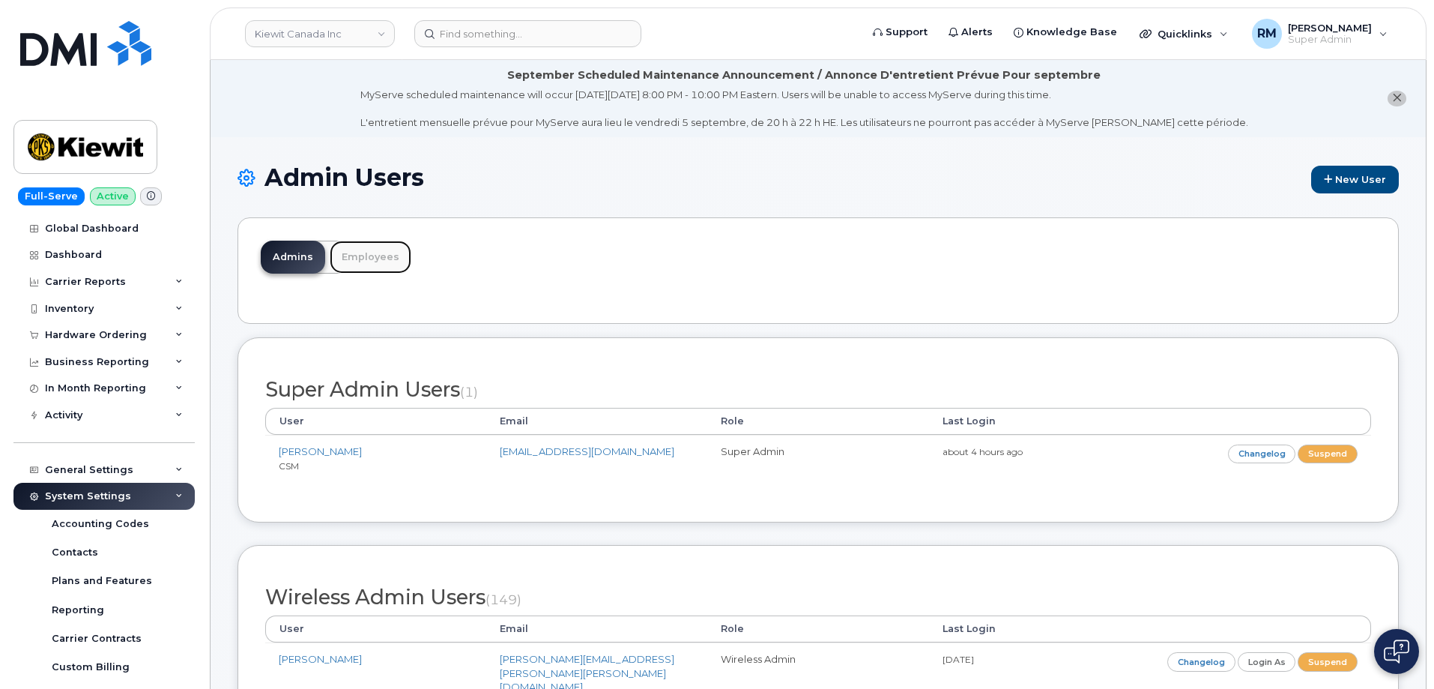
click at [369, 262] on link "Employees" at bounding box center [371, 257] width 82 height 33
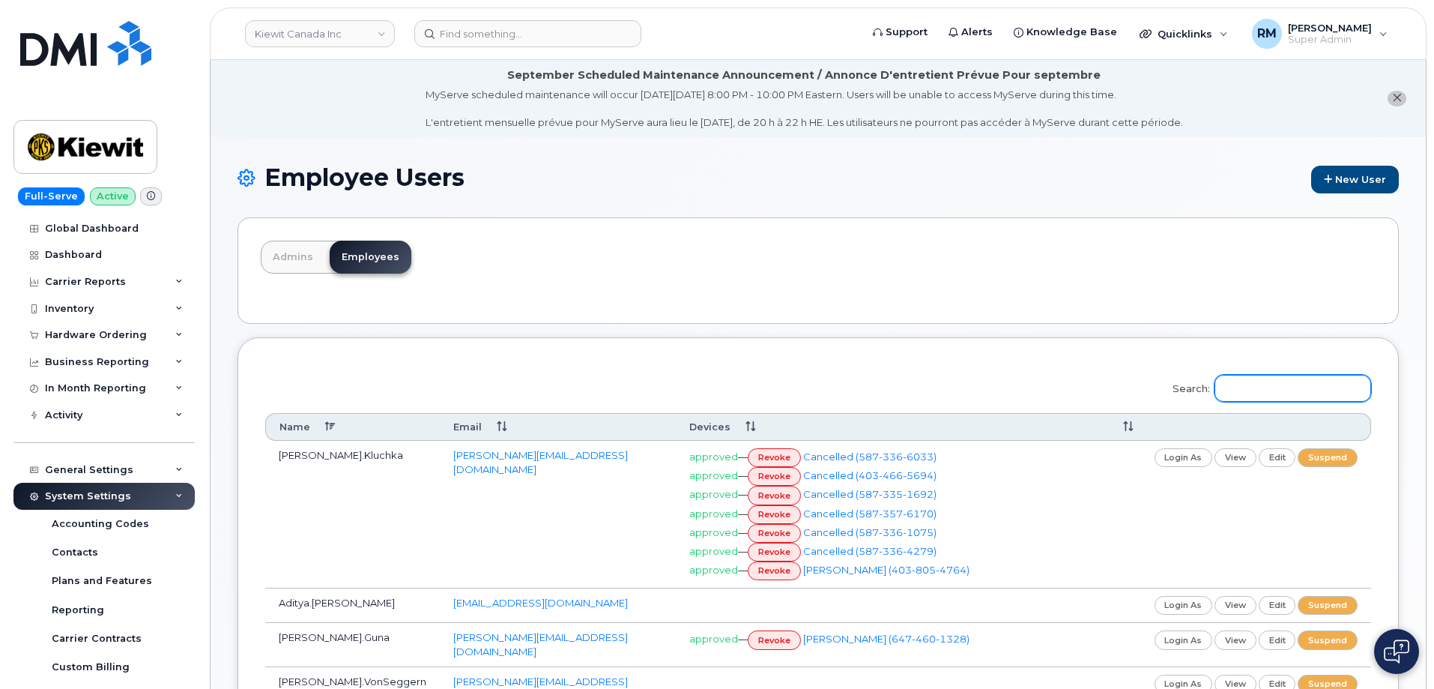
click at [1259, 391] on input "Search:" at bounding box center [1293, 388] width 157 height 27
paste input "MyServe Portal Access - Jacob Neilsen"
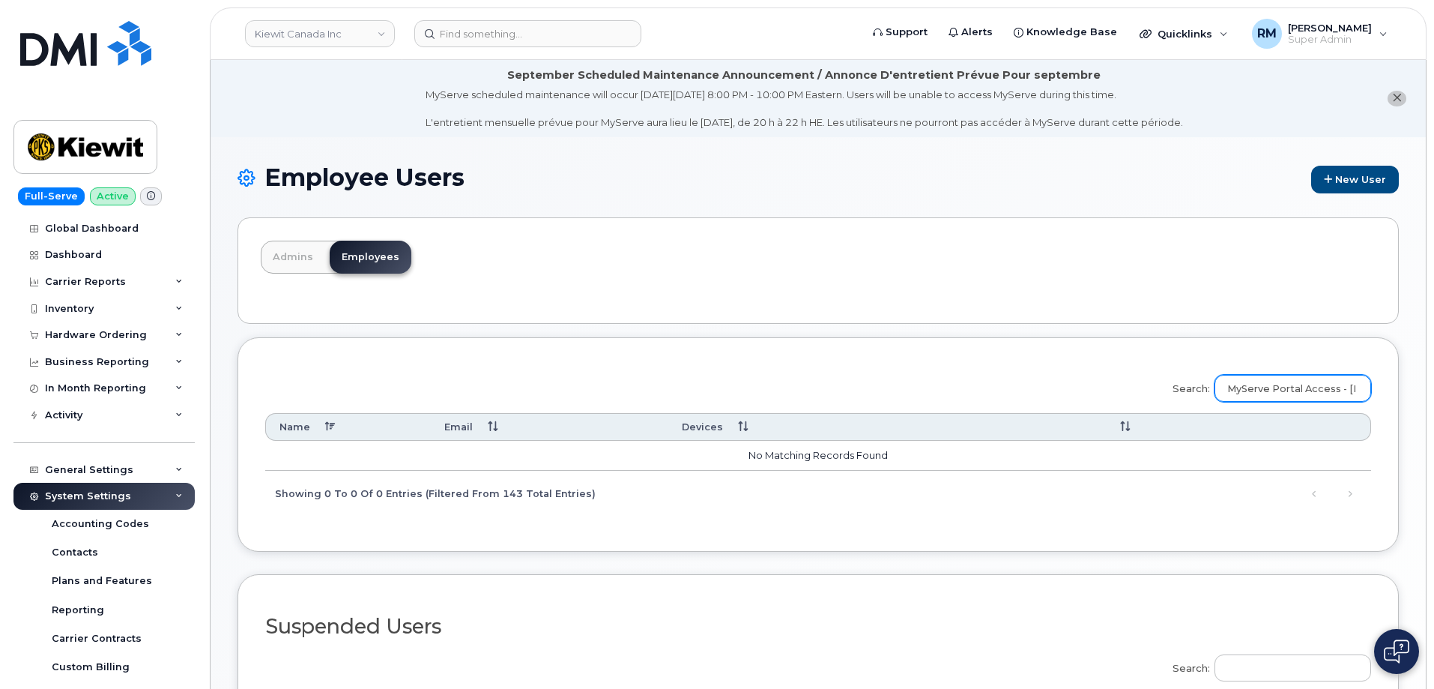
drag, startPoint x: 1289, startPoint y: 390, endPoint x: 1048, endPoint y: 395, distance: 241.3
click at [1066, 396] on div "Search: MyServe Portal Access - Jacob Neilsen Name Email Devices No matching re…" at bounding box center [818, 440] width 1106 height 151
drag, startPoint x: 1271, startPoint y: 389, endPoint x: 1074, endPoint y: 405, distance: 197.7
click at [1098, 410] on div "Search: Jacob Neilsen Name Email Devices No matching records found Showing 0 to…" at bounding box center [818, 440] width 1106 height 151
click at [539, 270] on div "Admins Employees" at bounding box center [818, 270] width 1161 height 106
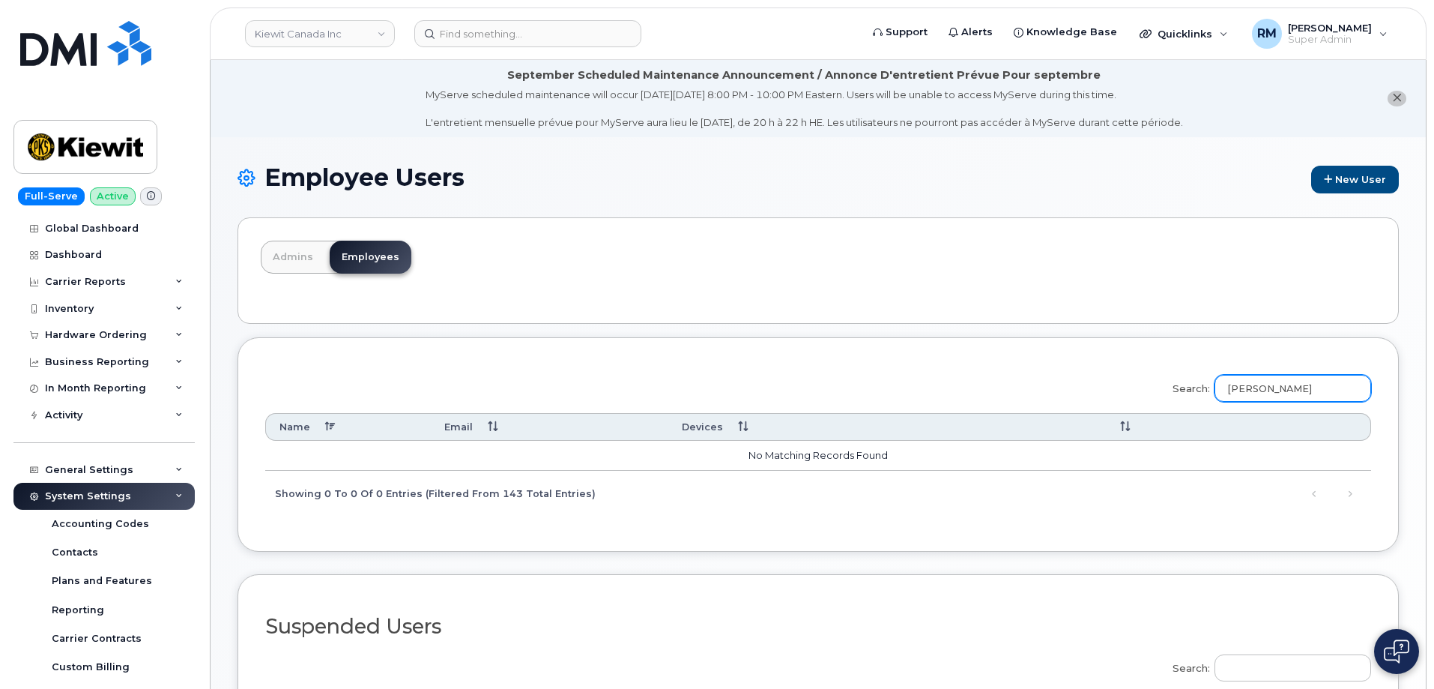
drag, startPoint x: 1296, startPoint y: 390, endPoint x: 1126, endPoint y: 396, distance: 170.2
click at [1134, 396] on div "Search: Neilsen Name Email Devices No matching records found Showing 0 to 0 of …" at bounding box center [818, 440] width 1106 height 151
paste input "Jacob.Nielsen@kiewit.com)"
drag, startPoint x: 1369, startPoint y: 386, endPoint x: 1183, endPoint y: 399, distance: 186.3
click at [1183, 399] on label "Search: Jacob.Nielsen@kiewit.com" at bounding box center [1267, 386] width 208 height 42
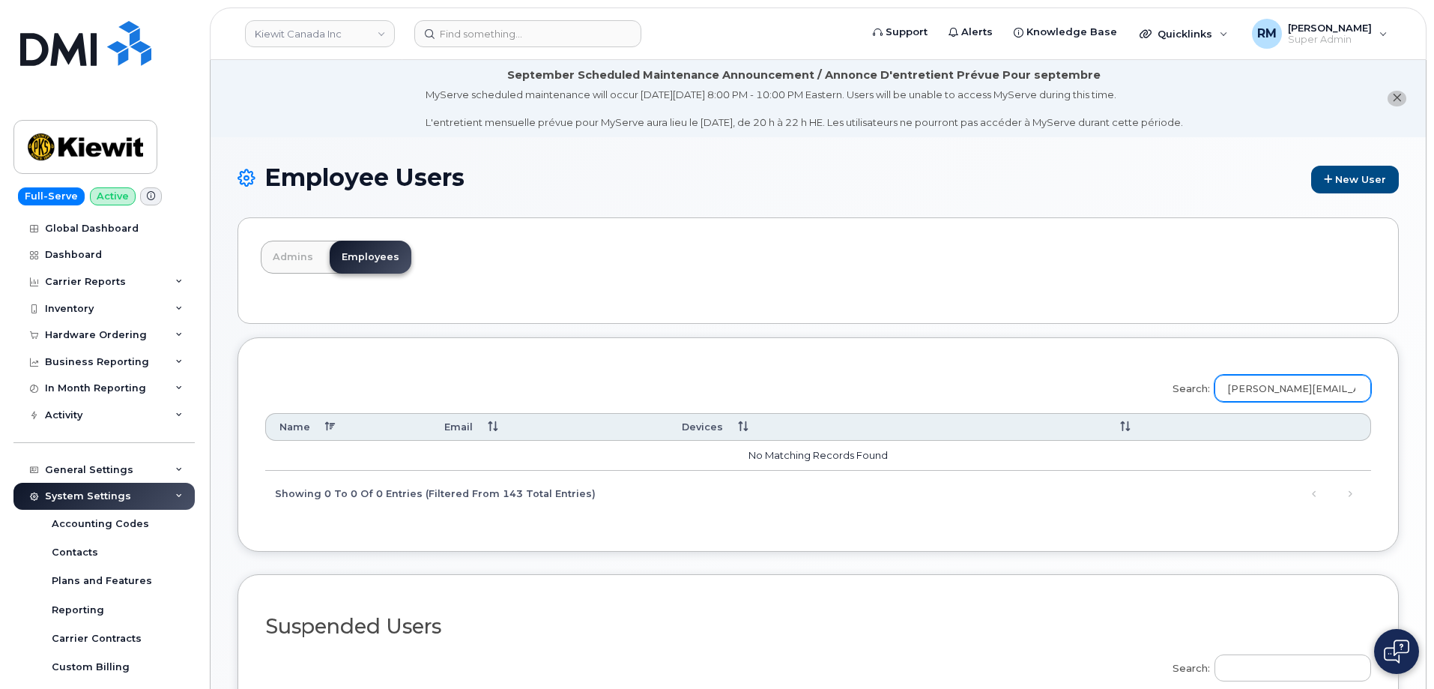
type input "Jacob.Nielsen@kiewit.com"
click at [293, 260] on link "Admins" at bounding box center [293, 257] width 64 height 33
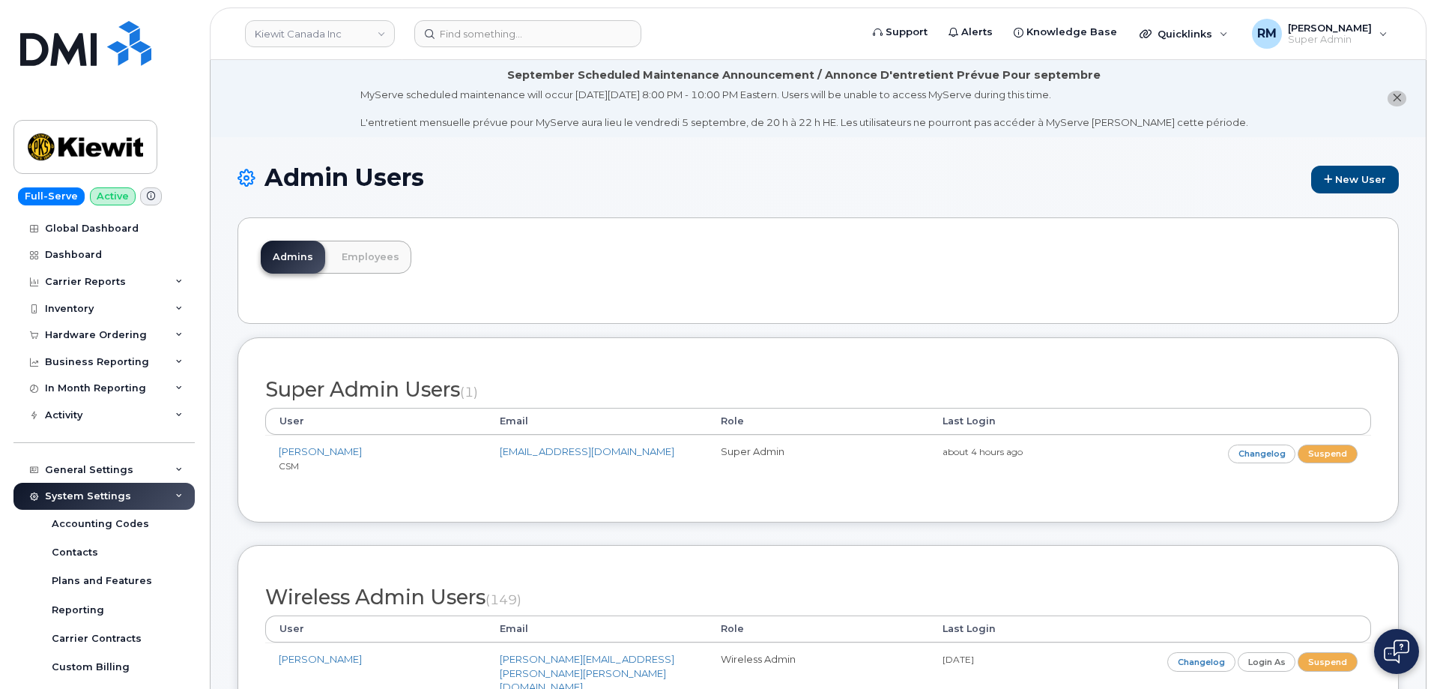
scroll to position [2833, 0]
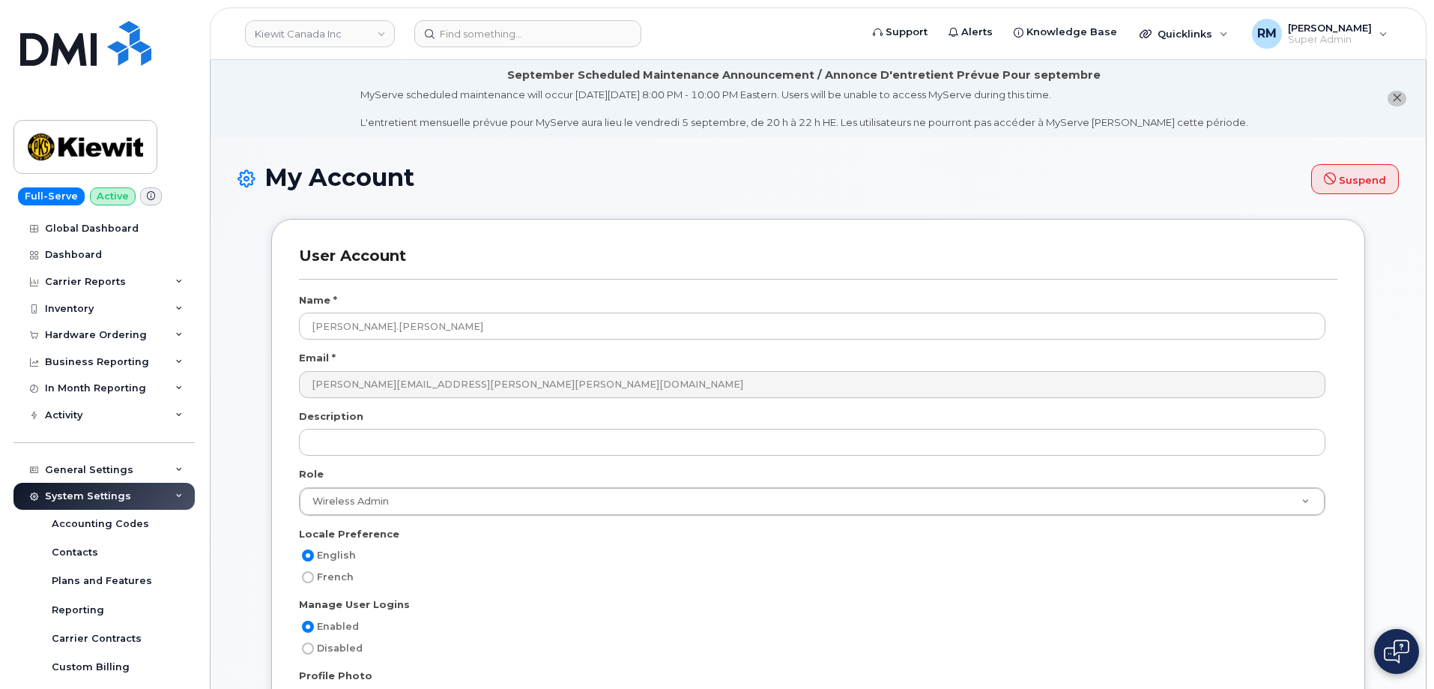
select select
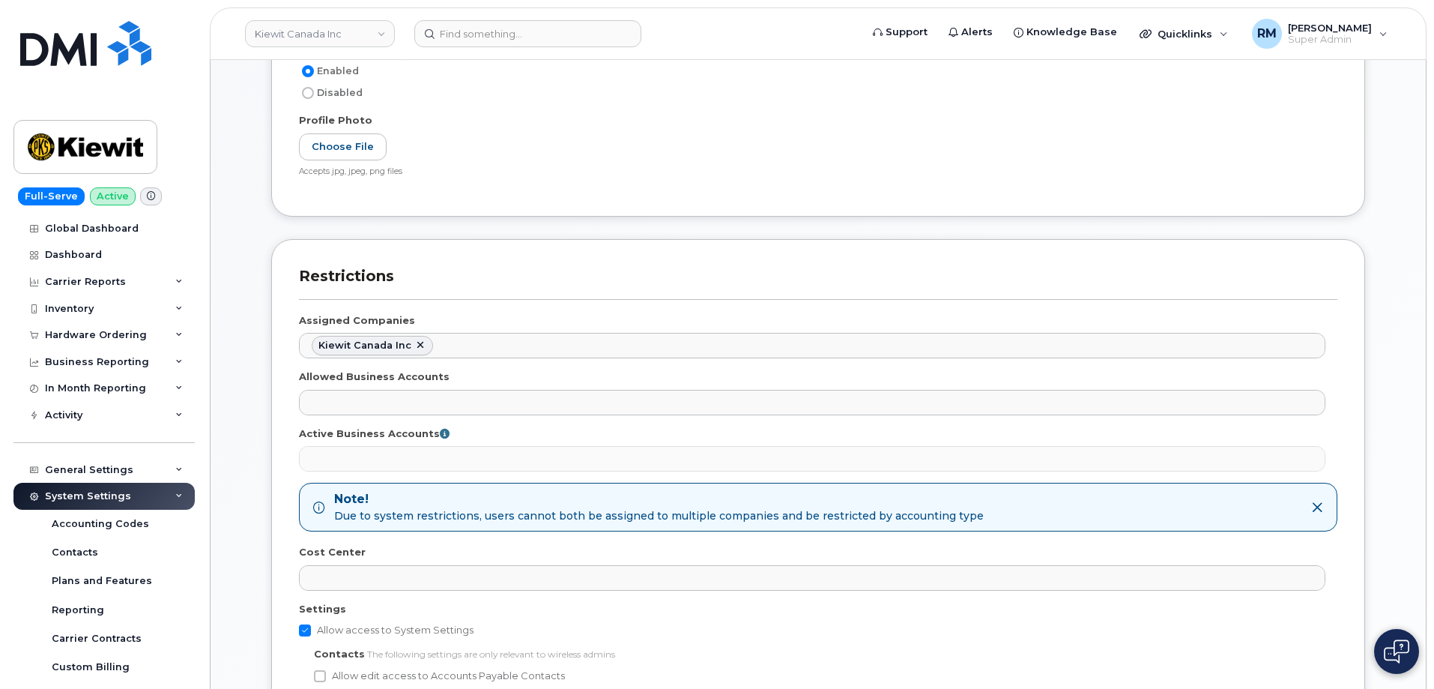
scroll to position [599, 0]
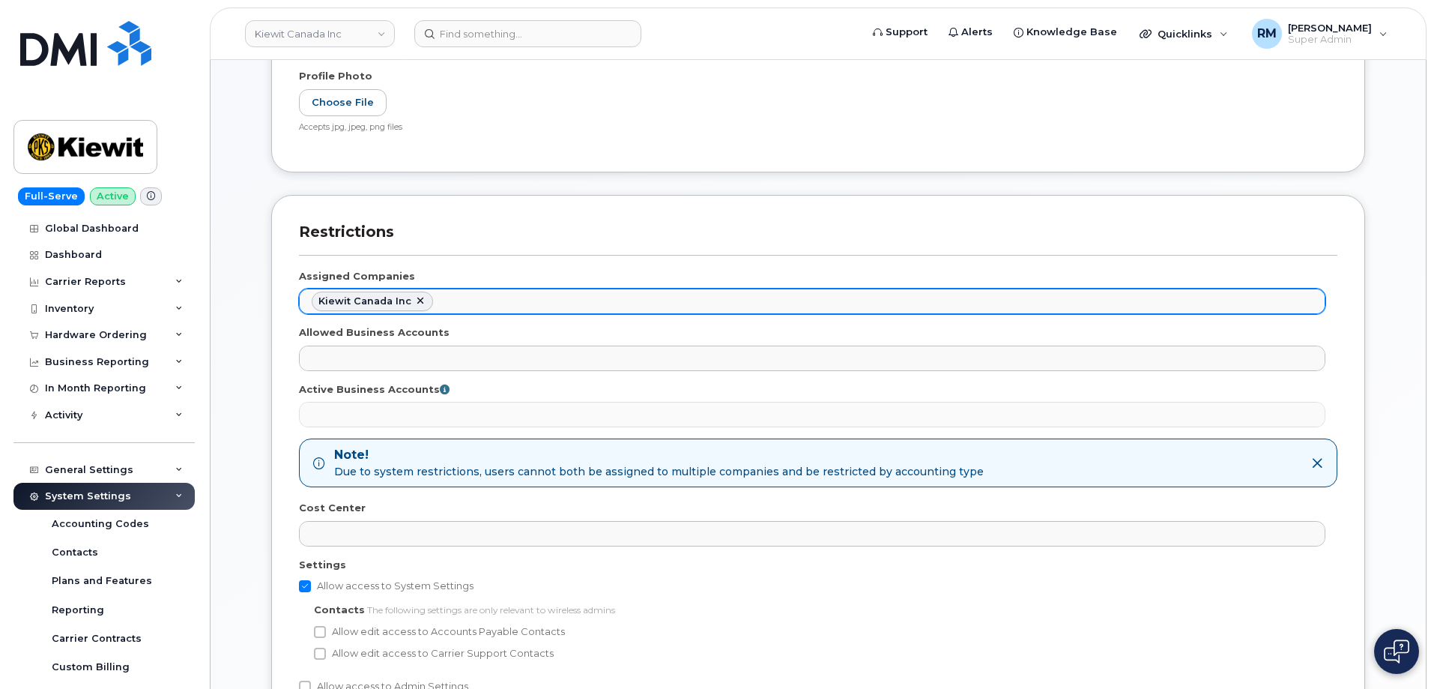
click at [480, 302] on ul "Kiewit Canada Inc" at bounding box center [812, 301] width 1025 height 24
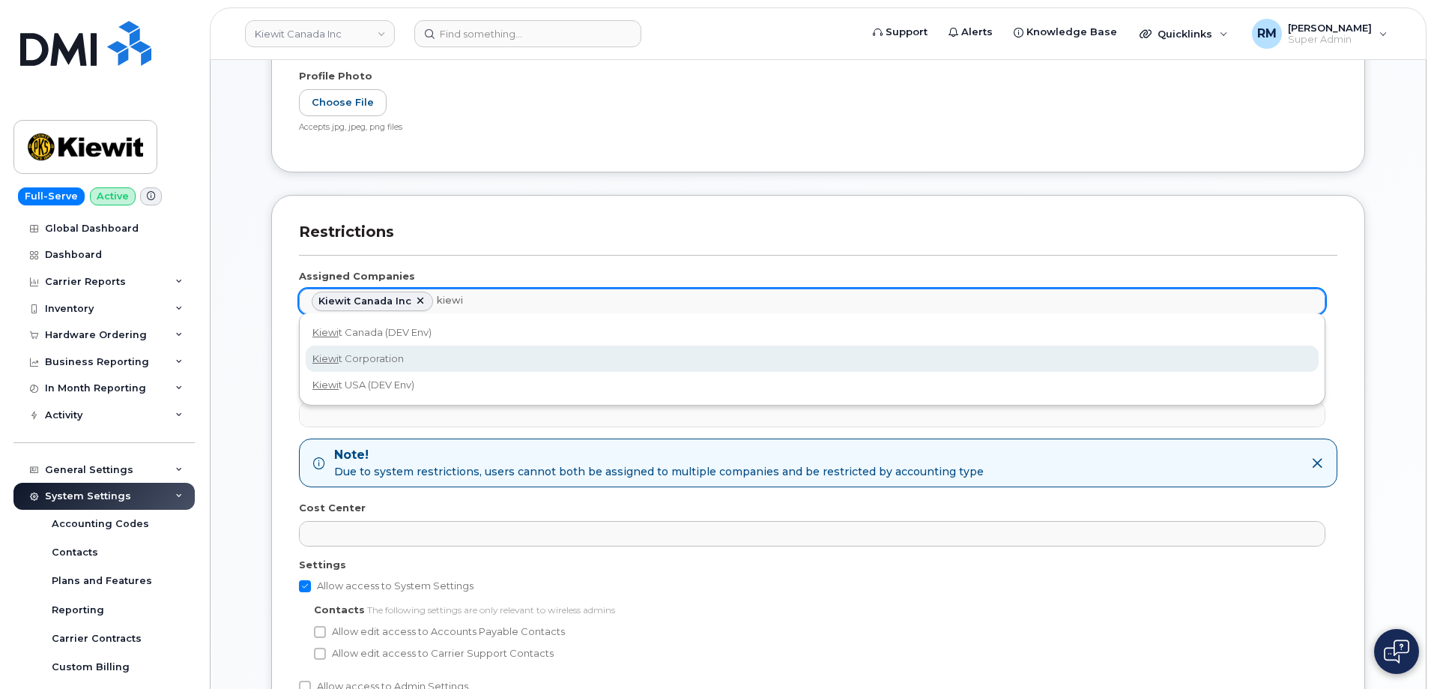
type input "kiewi"
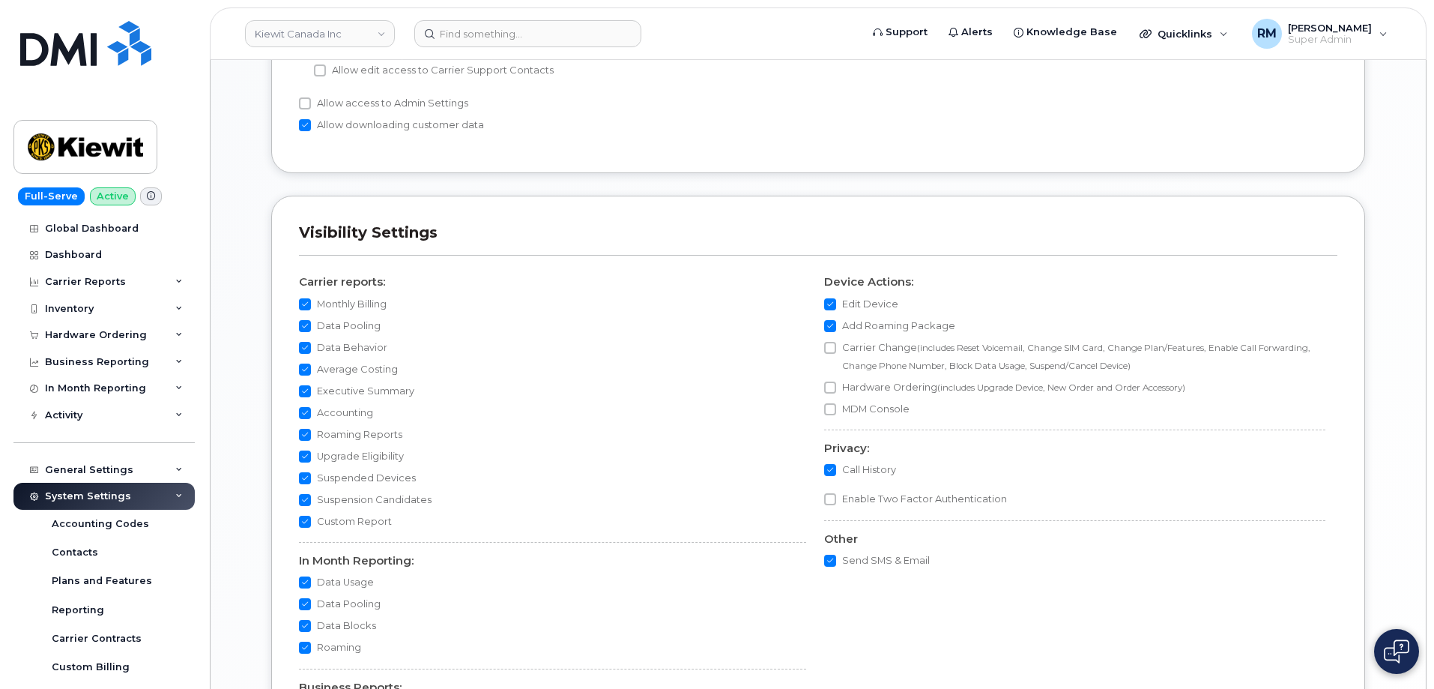
scroll to position [1454, 0]
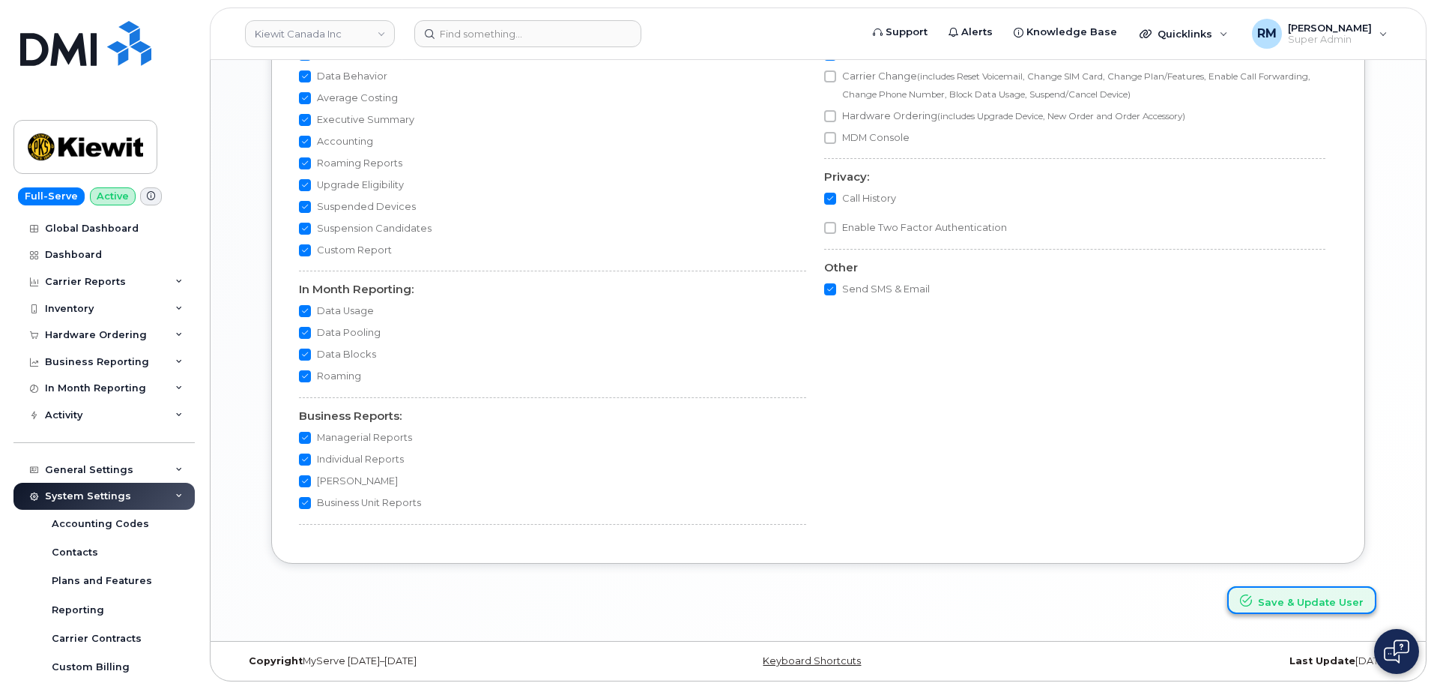
click at [1295, 594] on button "Save & Update User" at bounding box center [1301, 600] width 149 height 28
